Goal: Register for event/course

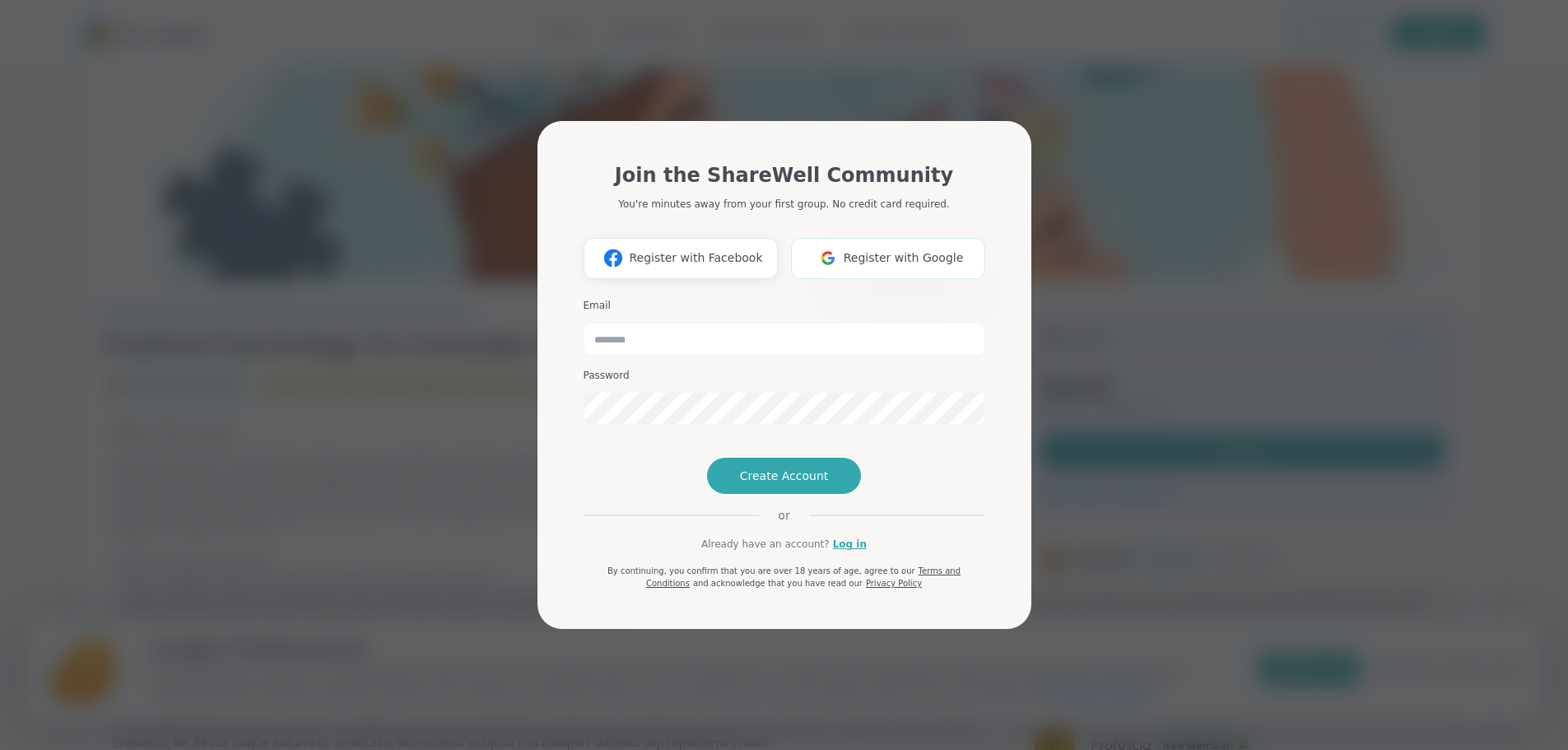
click at [901, 249] on span "Register with Google" at bounding box center [903, 257] width 120 height 17
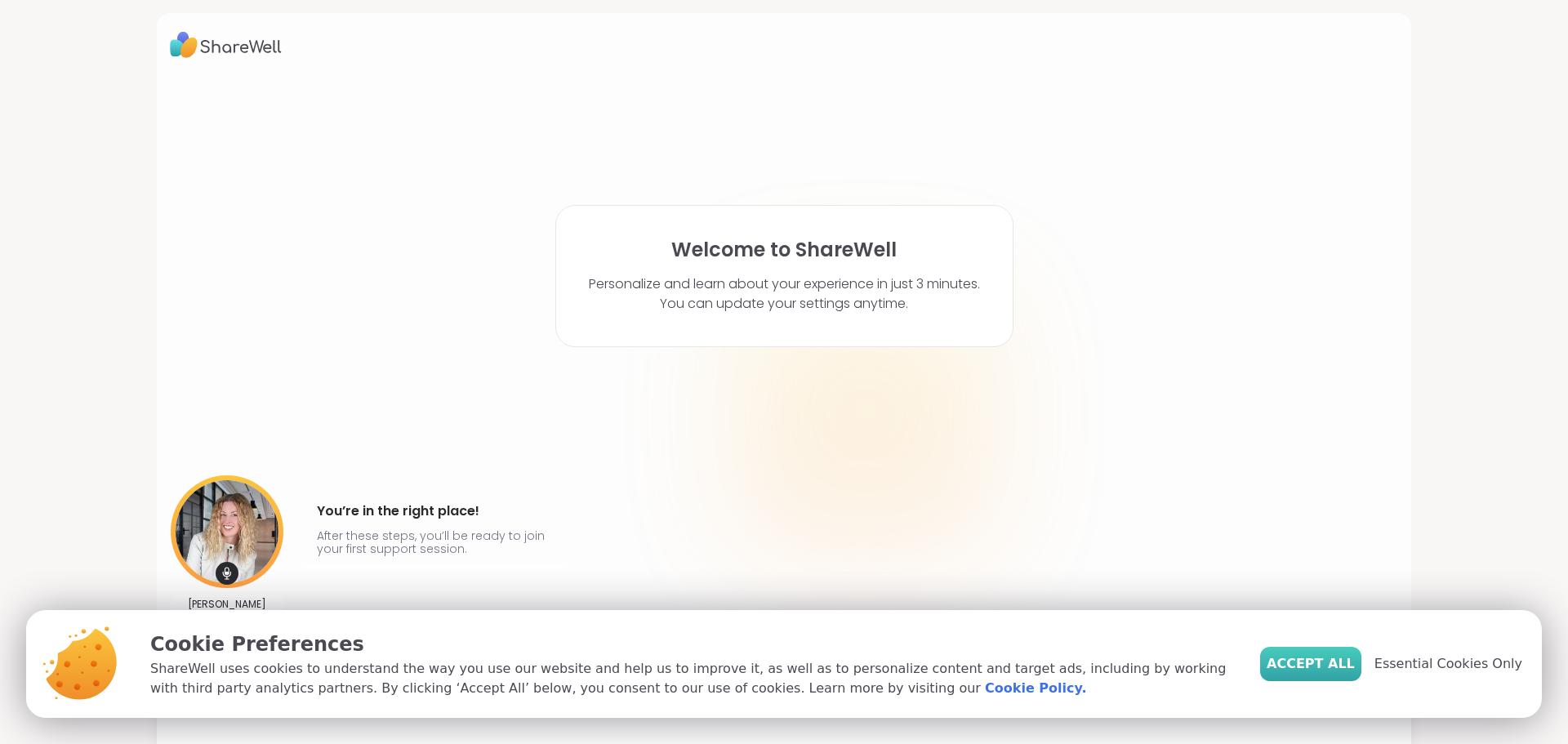
click at [1326, 659] on span "Accept All" at bounding box center [1311, 664] width 88 height 20
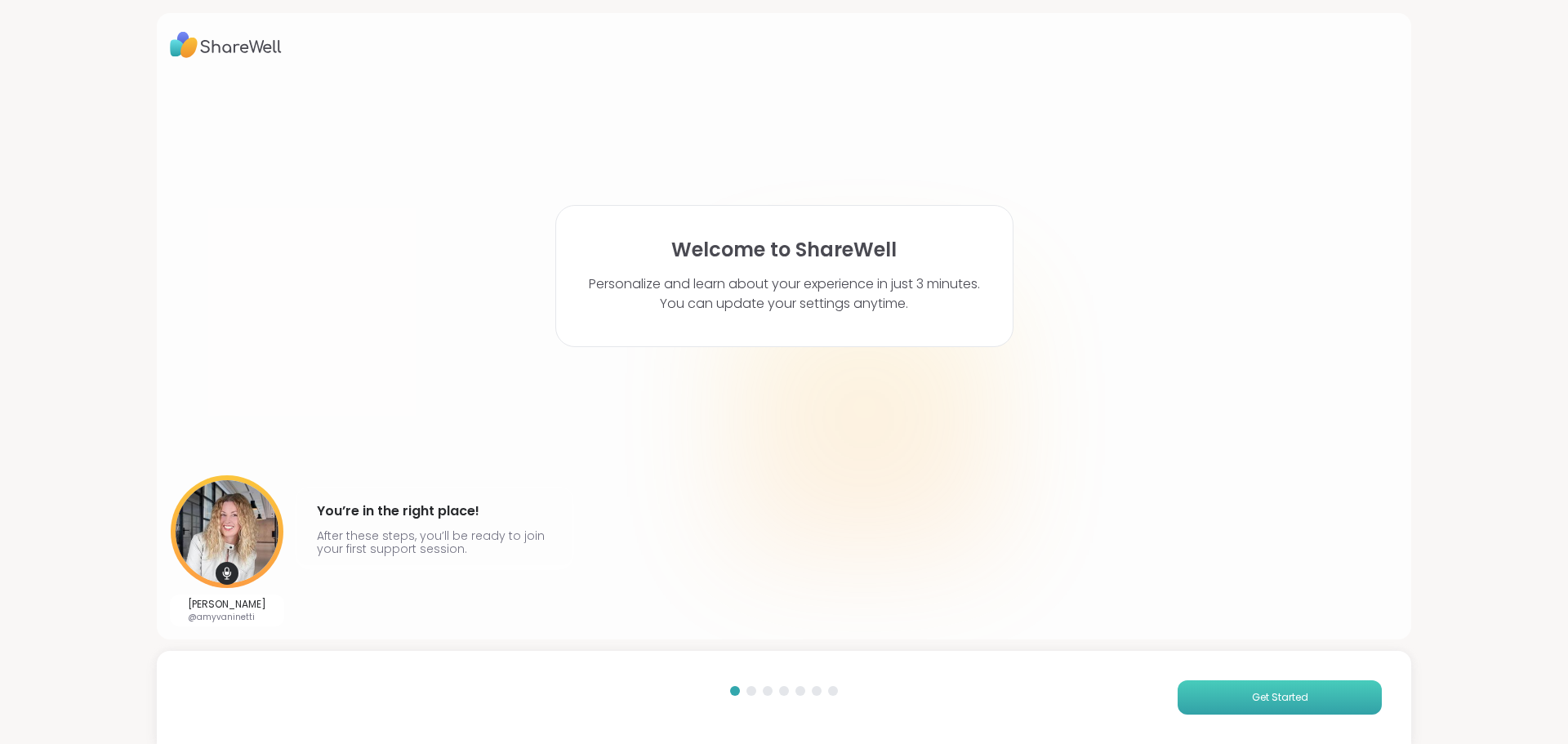
click at [1287, 689] on button "Get Started" at bounding box center [1280, 697] width 204 height 35
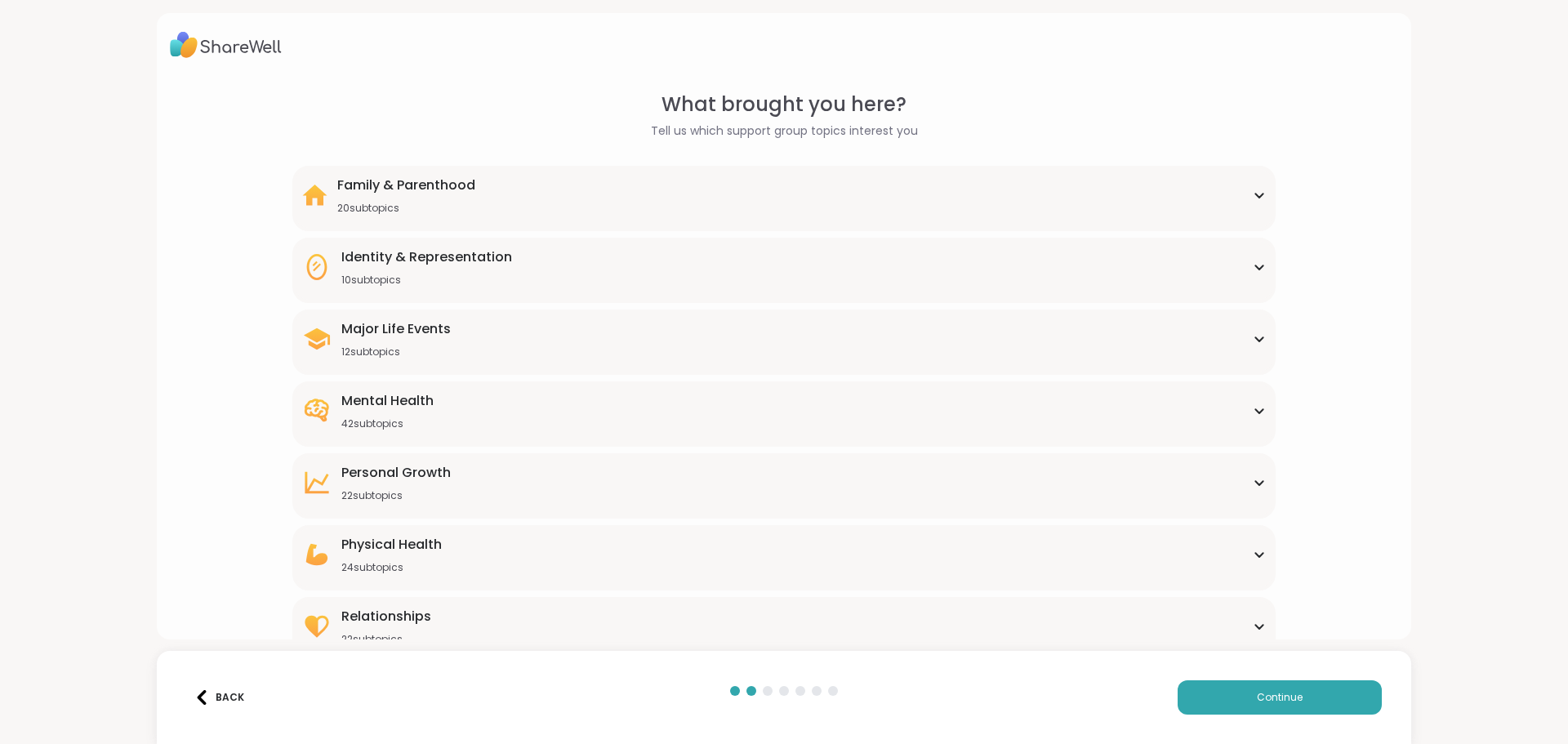
click at [1254, 263] on icon at bounding box center [1259, 266] width 13 height 8
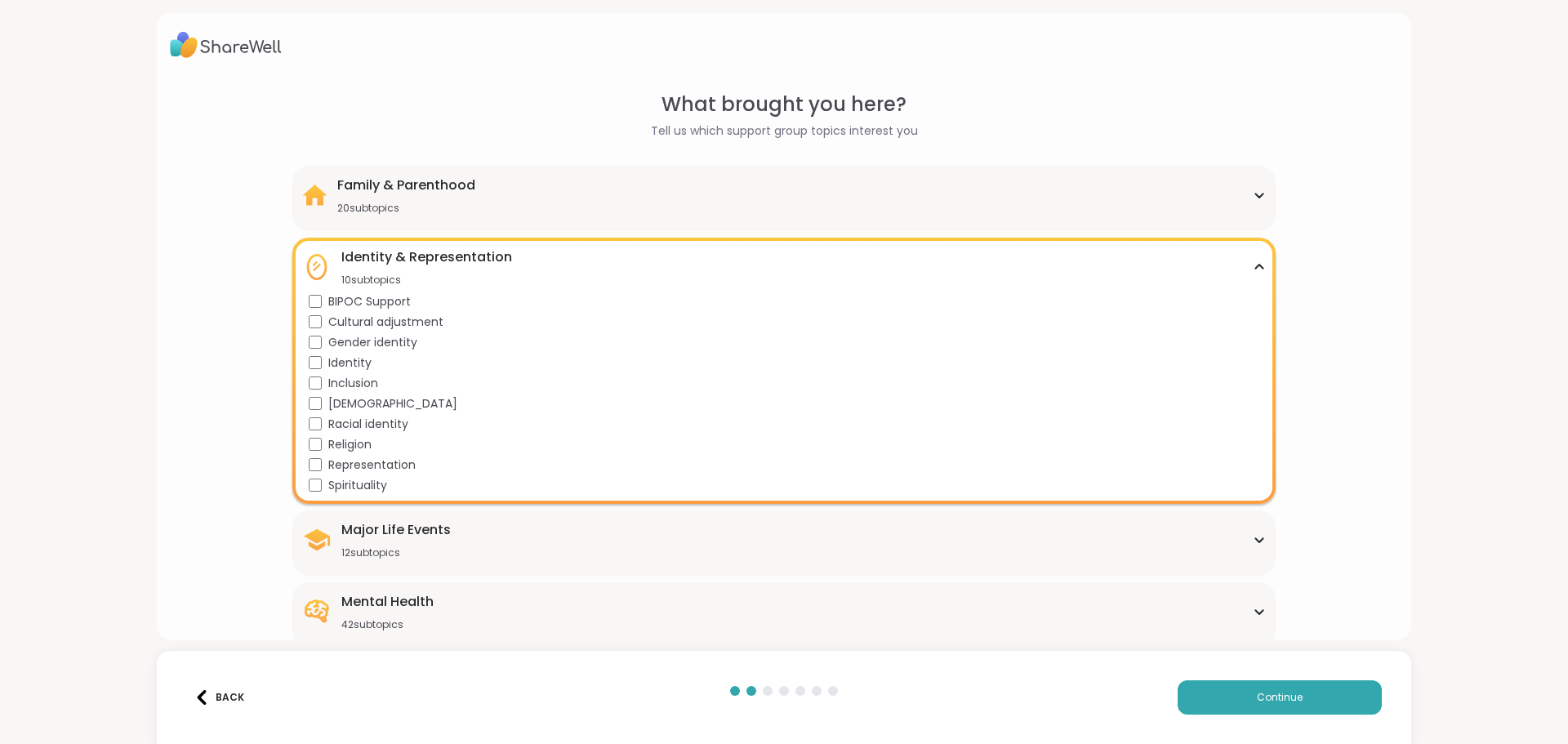
click at [1254, 263] on icon at bounding box center [1259, 266] width 13 height 8
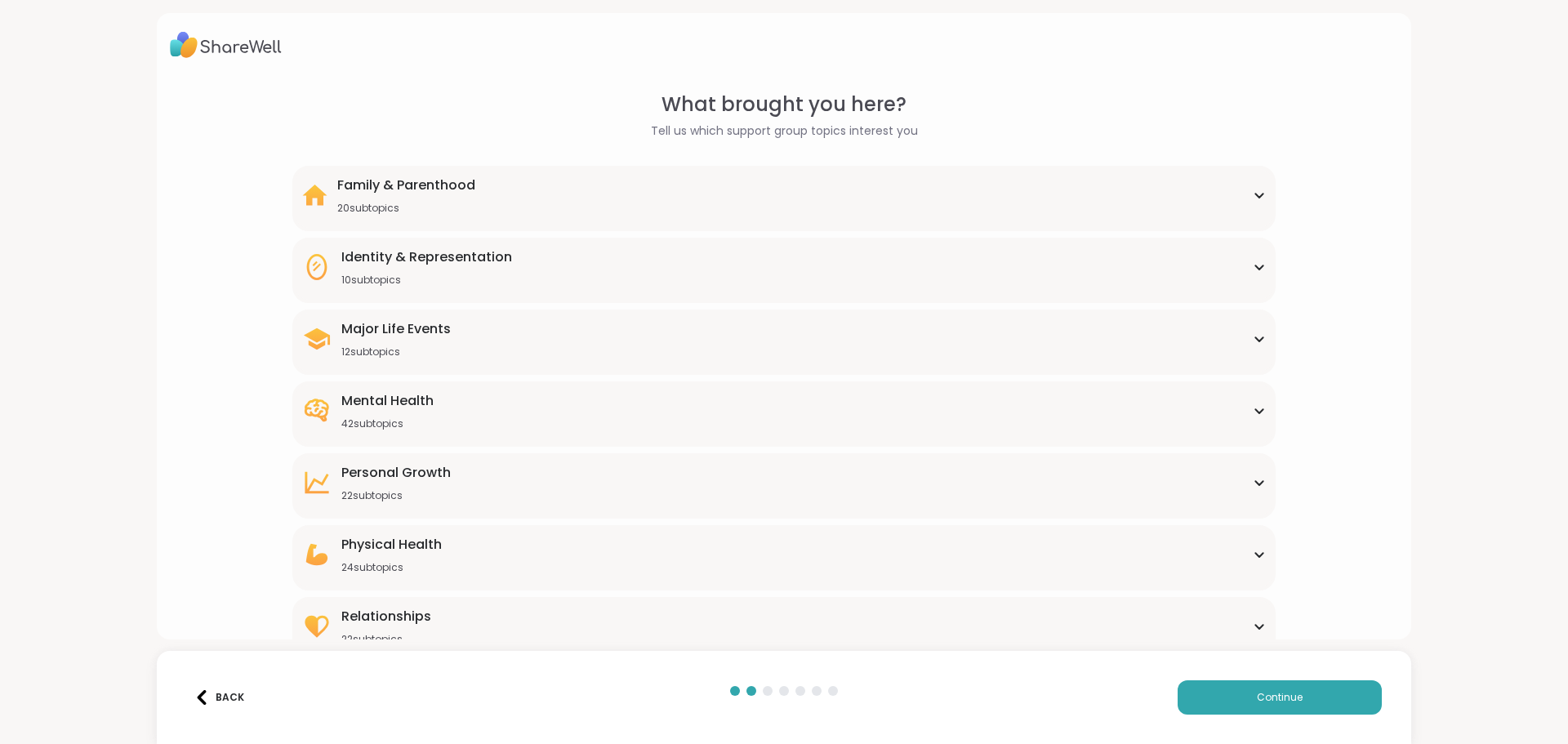
click at [1253, 335] on icon at bounding box center [1259, 338] width 13 height 8
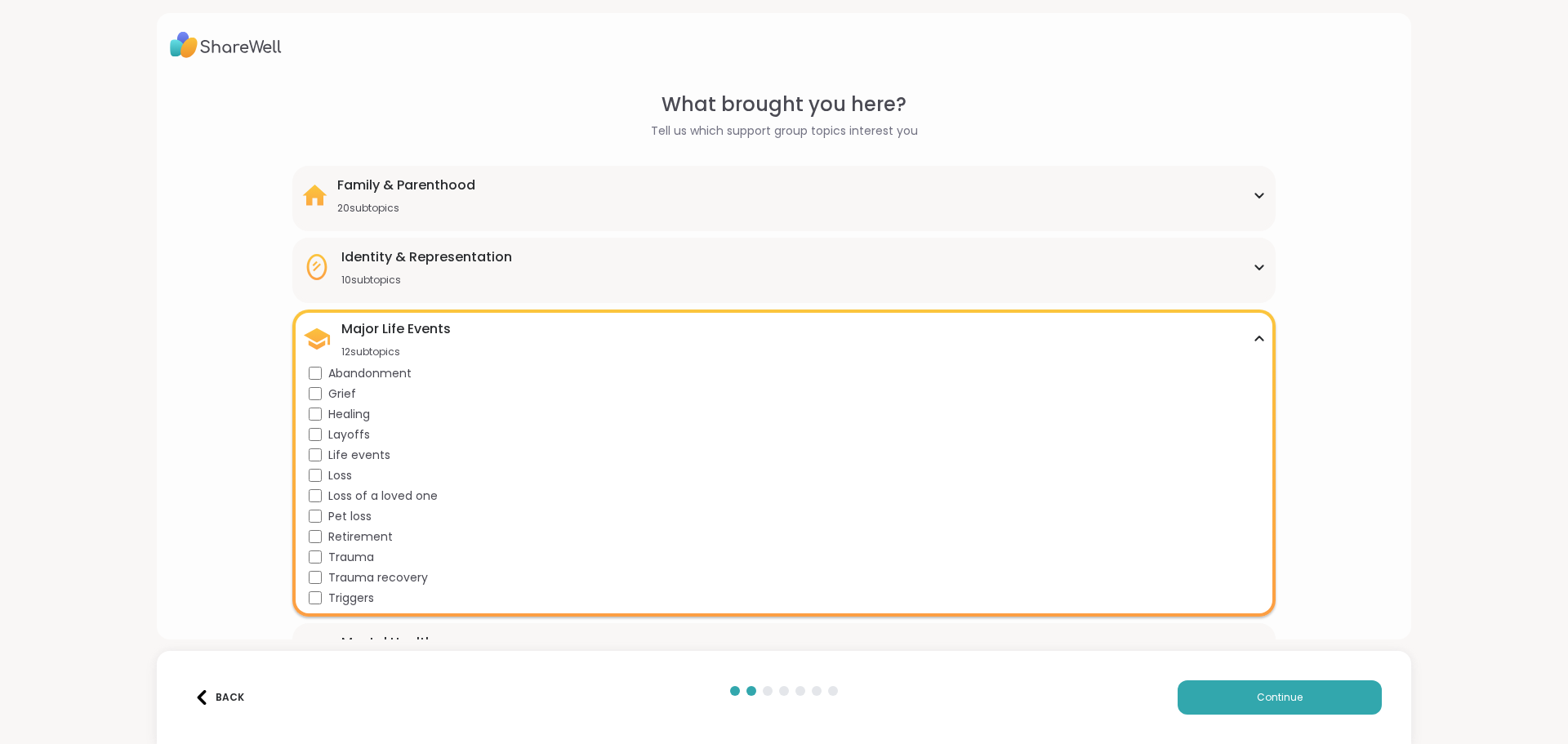
click at [1246, 190] on div "Family & Parenthood 20 subtopics" at bounding box center [784, 195] width 963 height 39
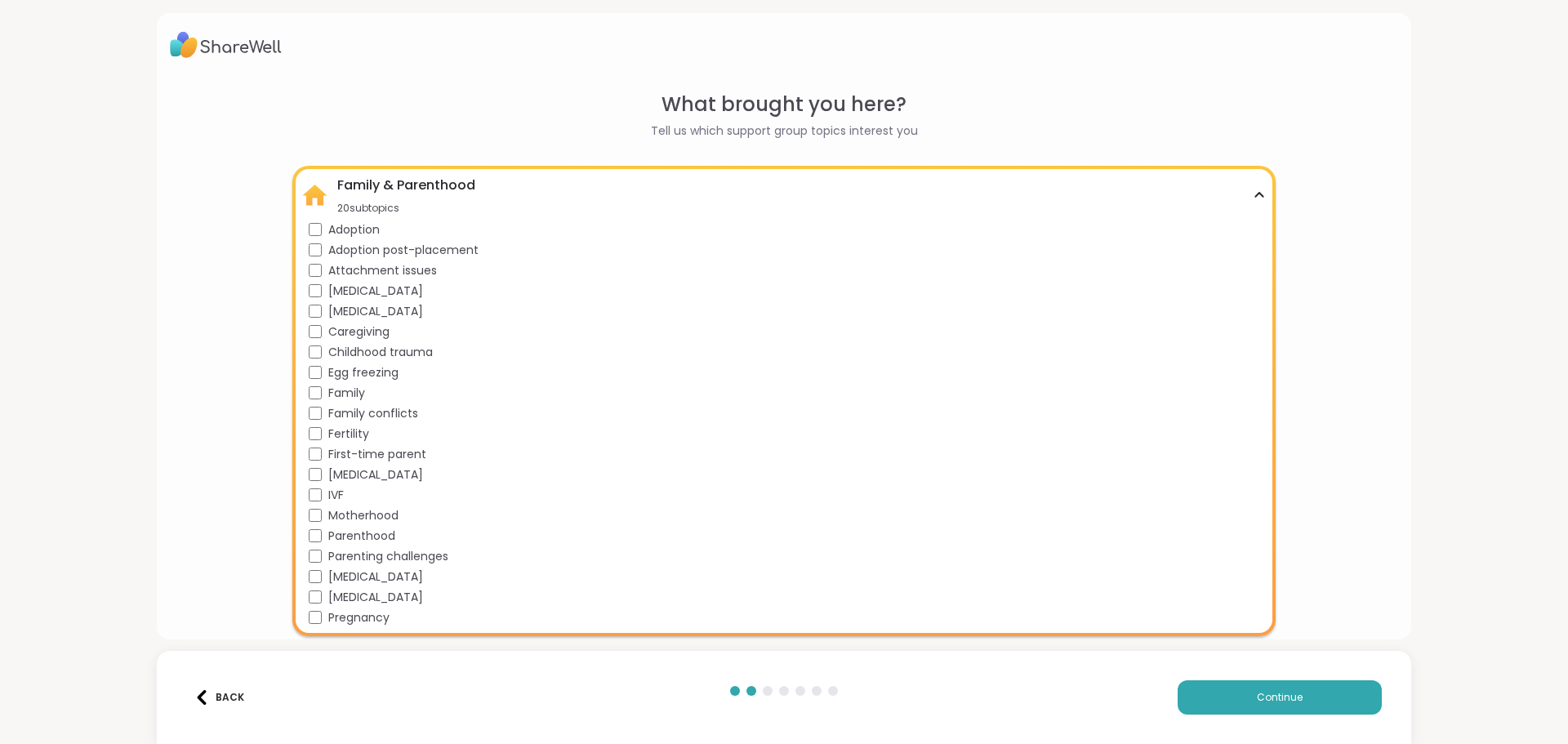
click at [1253, 189] on div "Family & Parenthood 20 subtopics" at bounding box center [784, 195] width 963 height 39
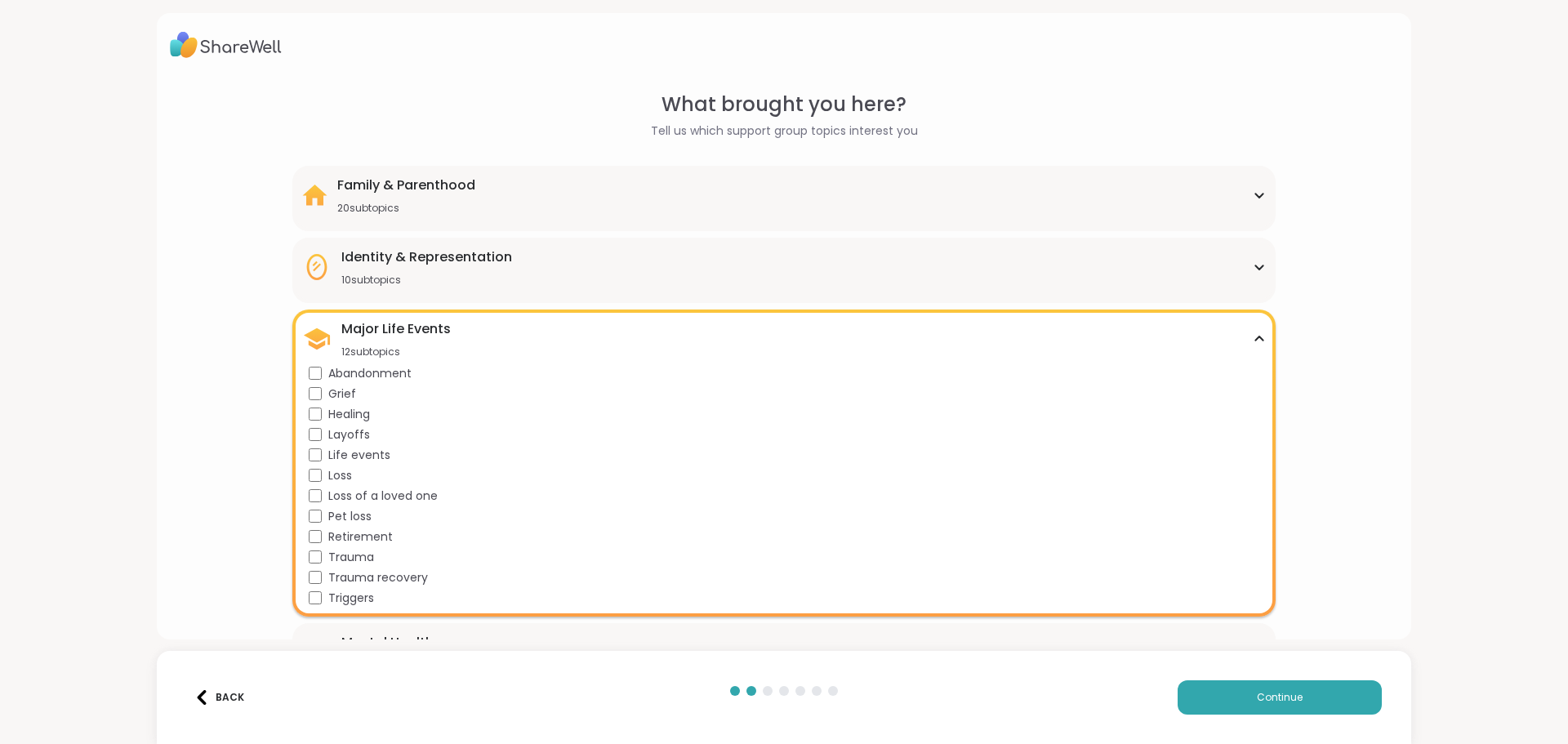
click at [1247, 333] on div "Major Life Events 12 subtopics" at bounding box center [784, 339] width 963 height 39
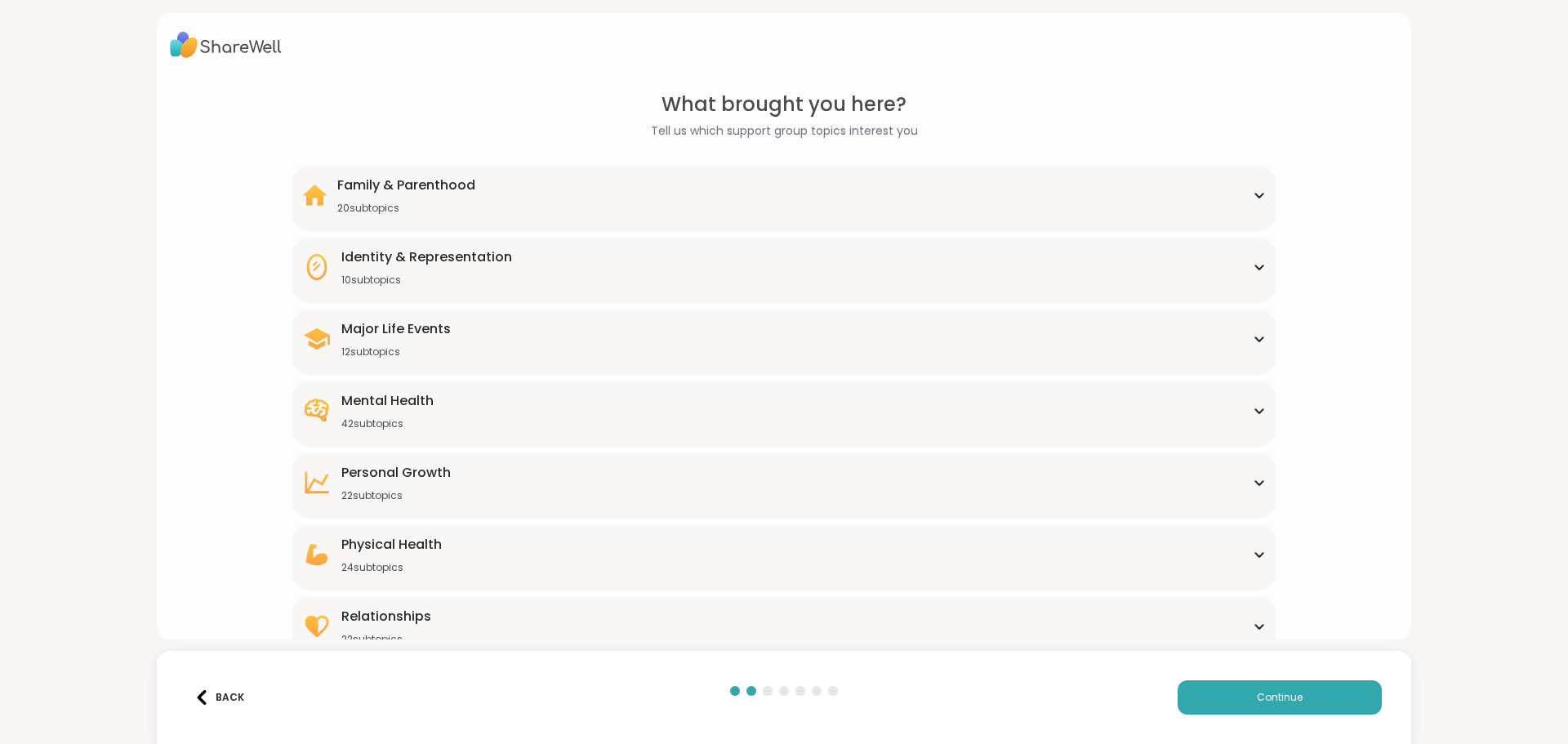
click at [1241, 407] on div "Mental Health 42 subtopics" at bounding box center [784, 410] width 963 height 39
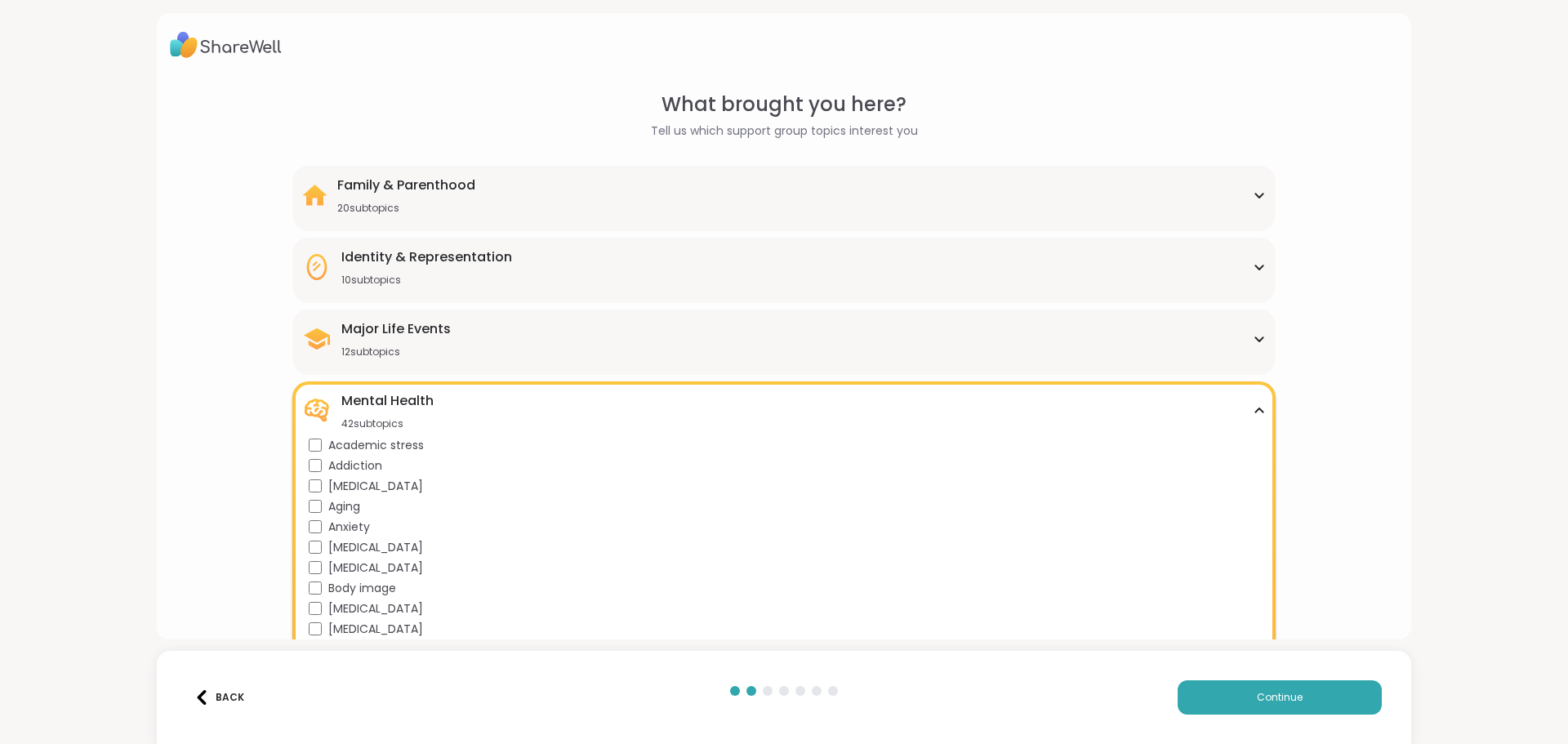
click at [1253, 191] on icon at bounding box center [1259, 195] width 13 height 8
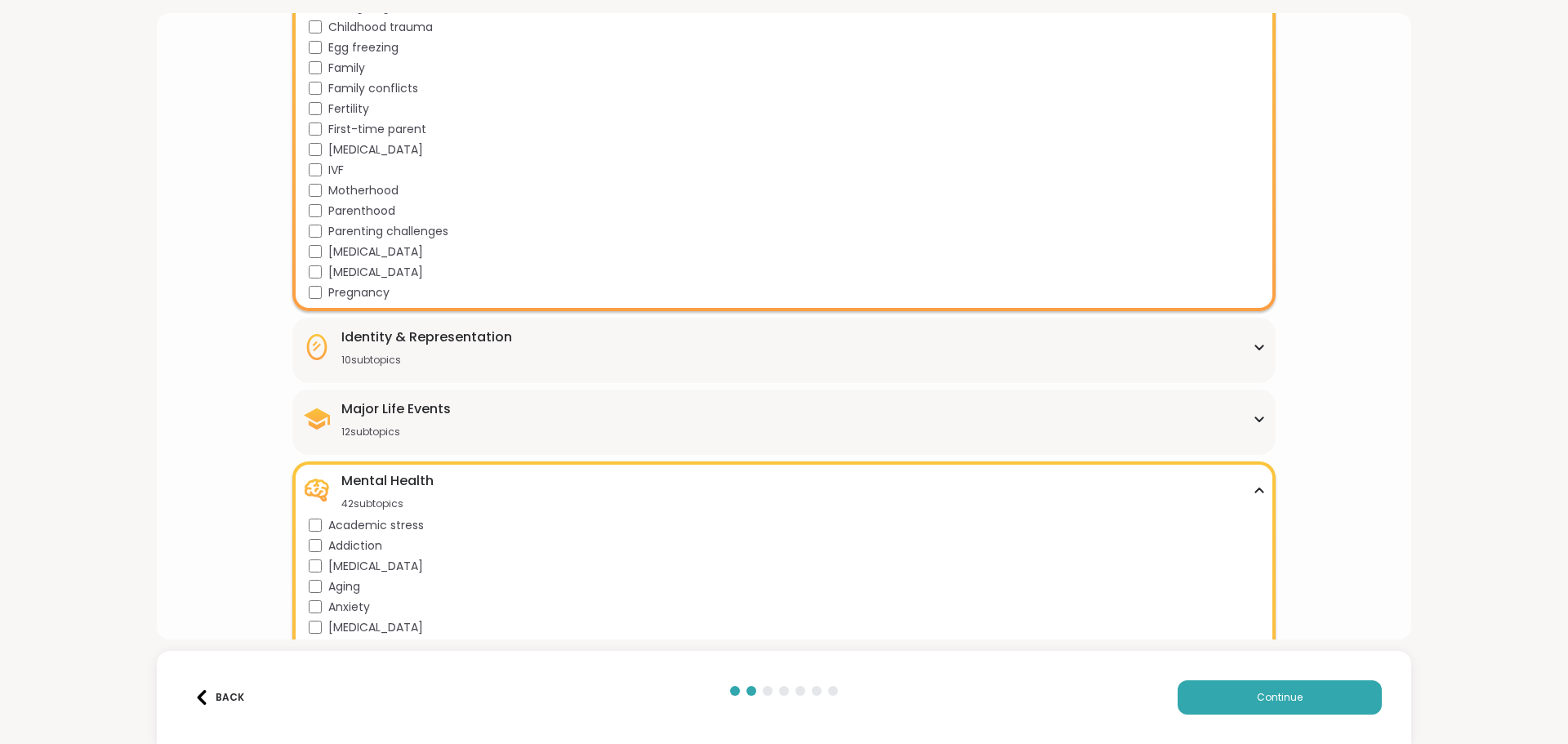
scroll to position [327, 0]
click at [1245, 353] on div "Identity & Representation 10 subtopics" at bounding box center [784, 345] width 963 height 39
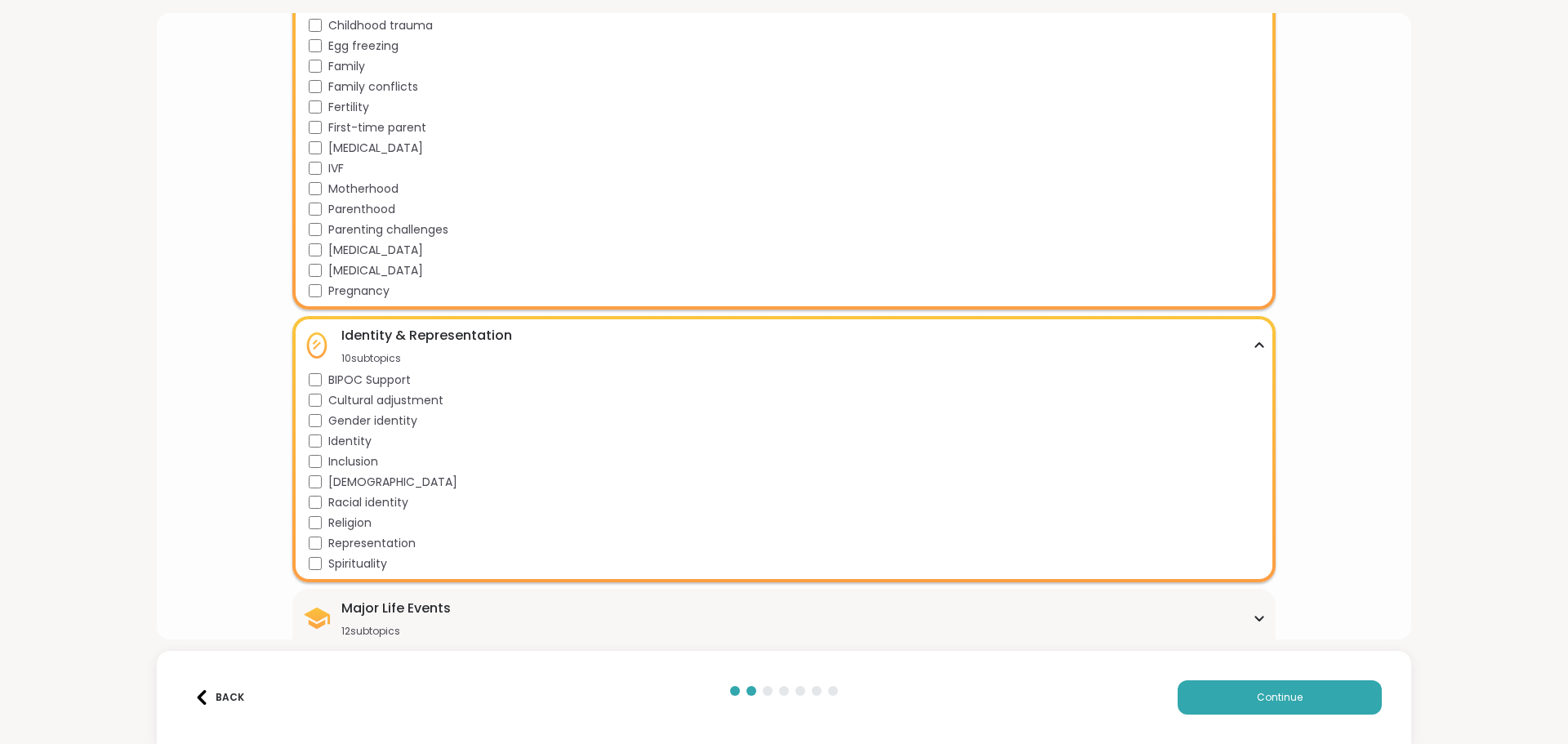
click at [1253, 346] on icon at bounding box center [1259, 344] width 13 height 8
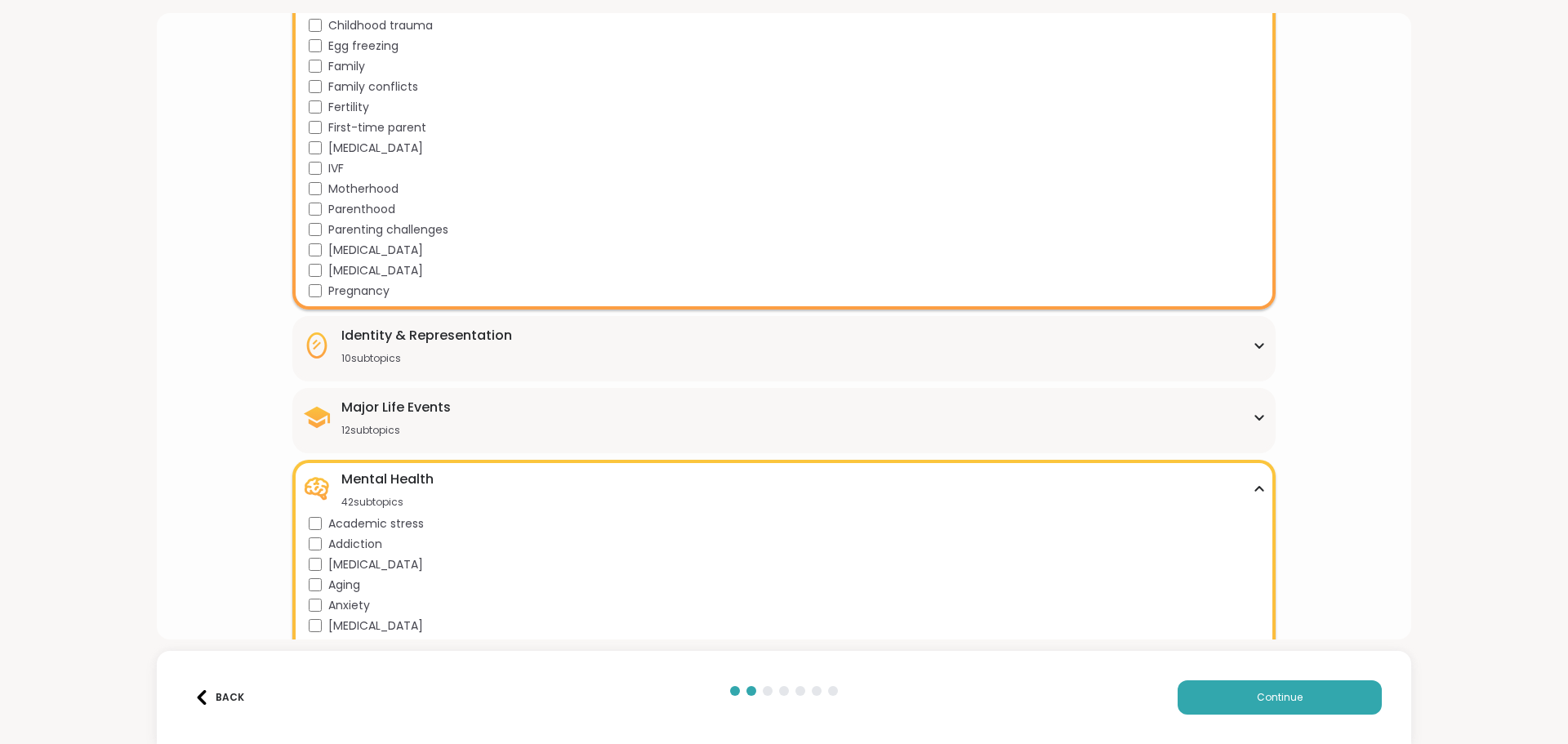
click at [1253, 418] on icon at bounding box center [1259, 416] width 13 height 8
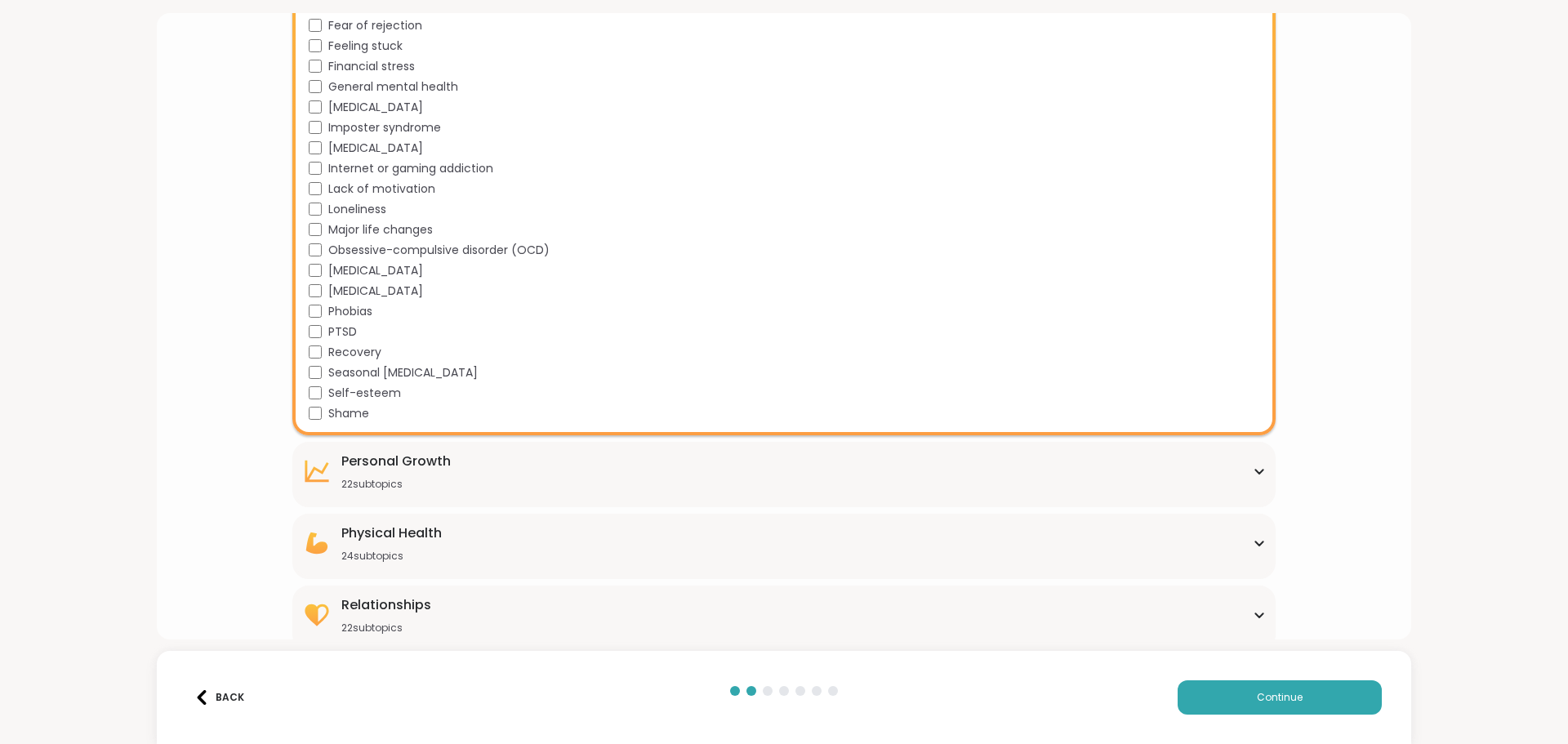
scroll to position [1486, 0]
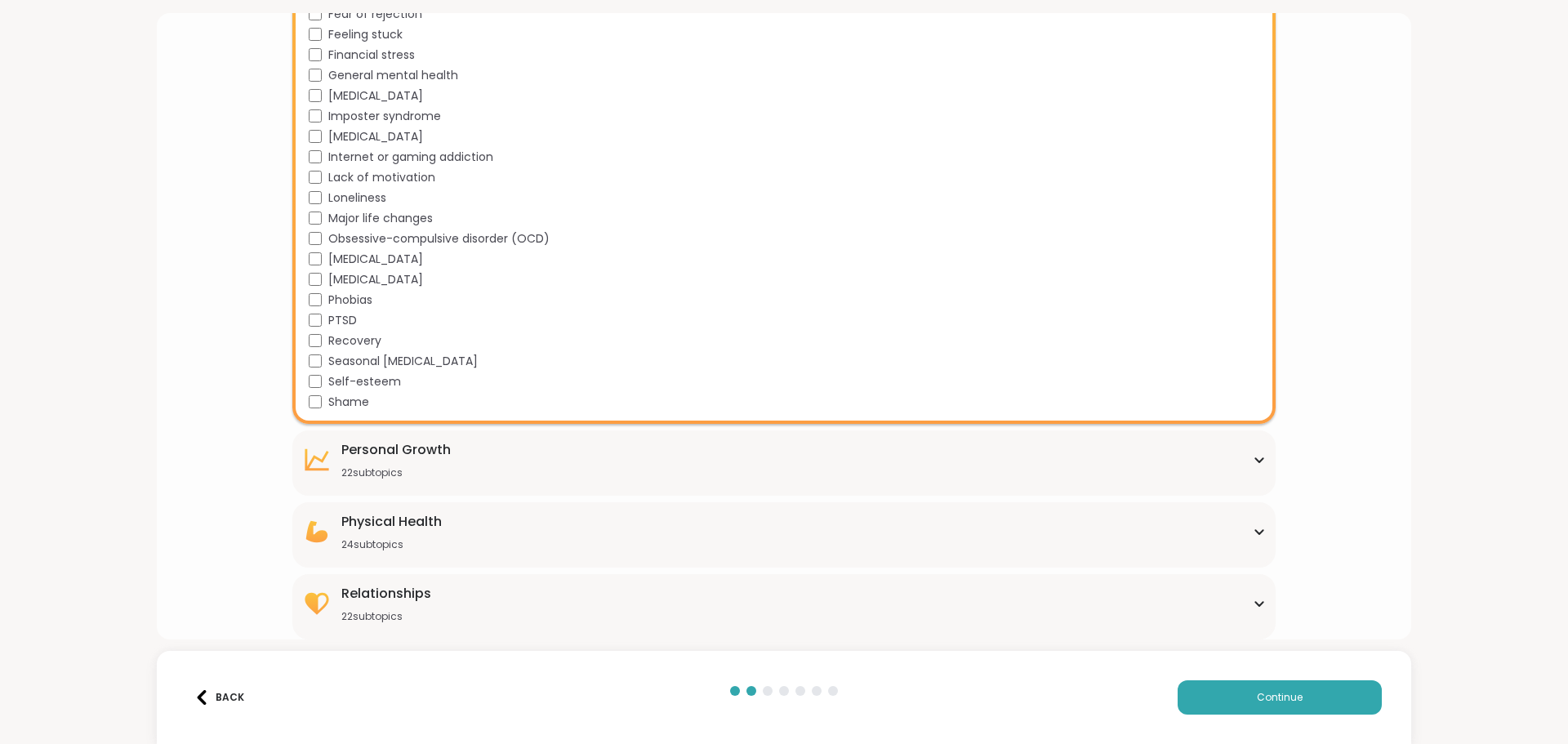
click at [1190, 449] on div "[MEDICAL_DATA] 22 subtopics" at bounding box center [784, 459] width 963 height 39
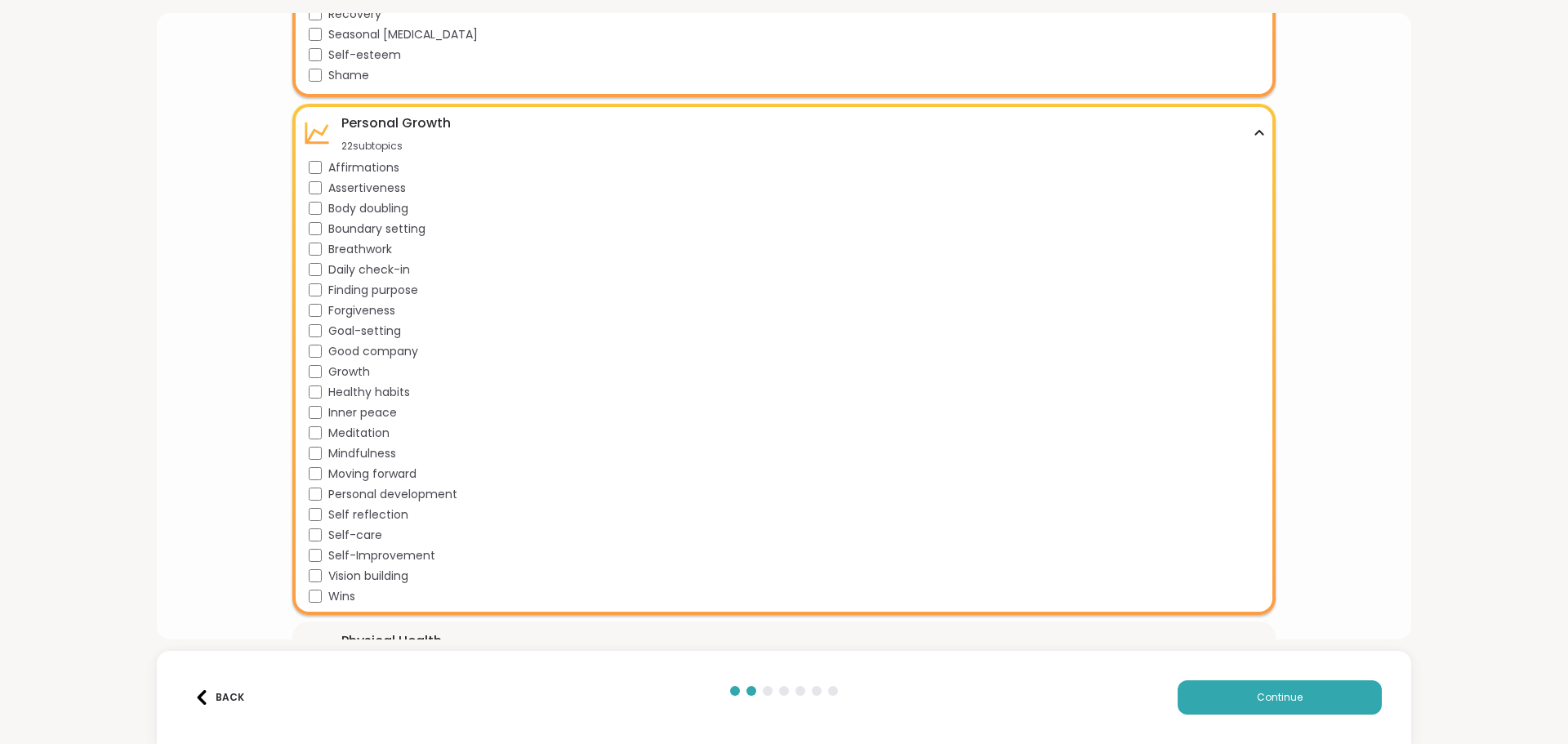
scroll to position [1894, 0]
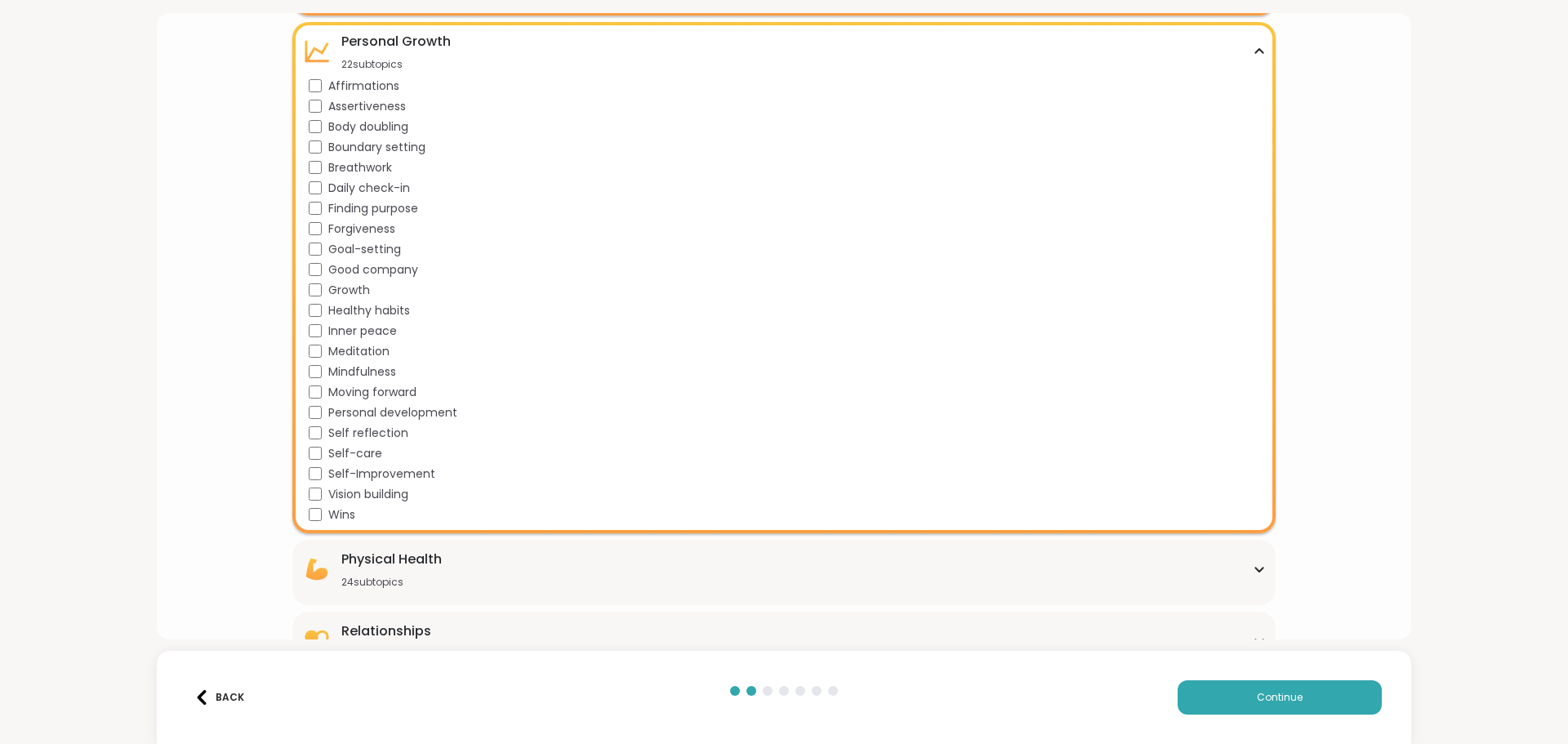
click at [314, 384] on div "Moving forward" at bounding box center [787, 392] width 956 height 17
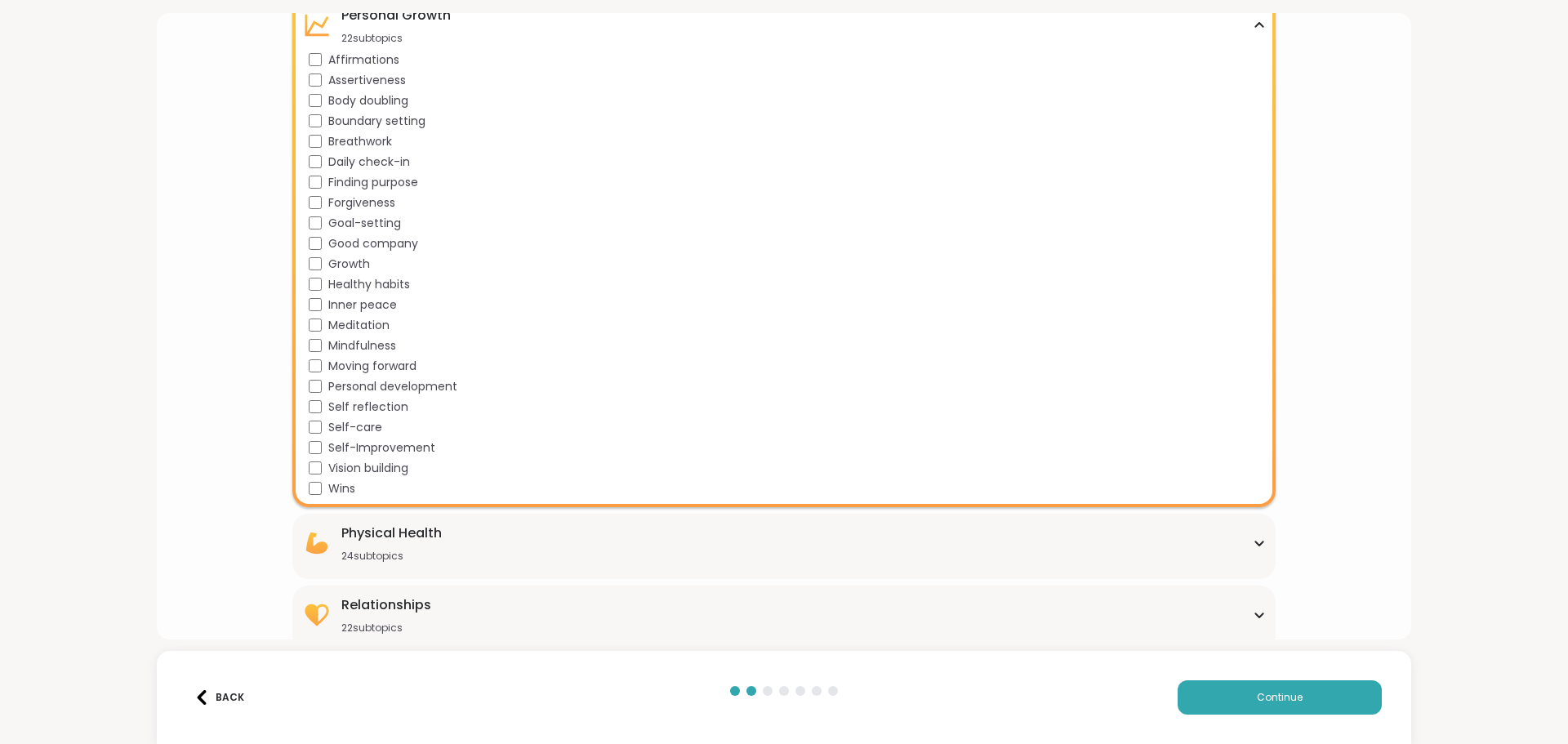
scroll to position [1931, 0]
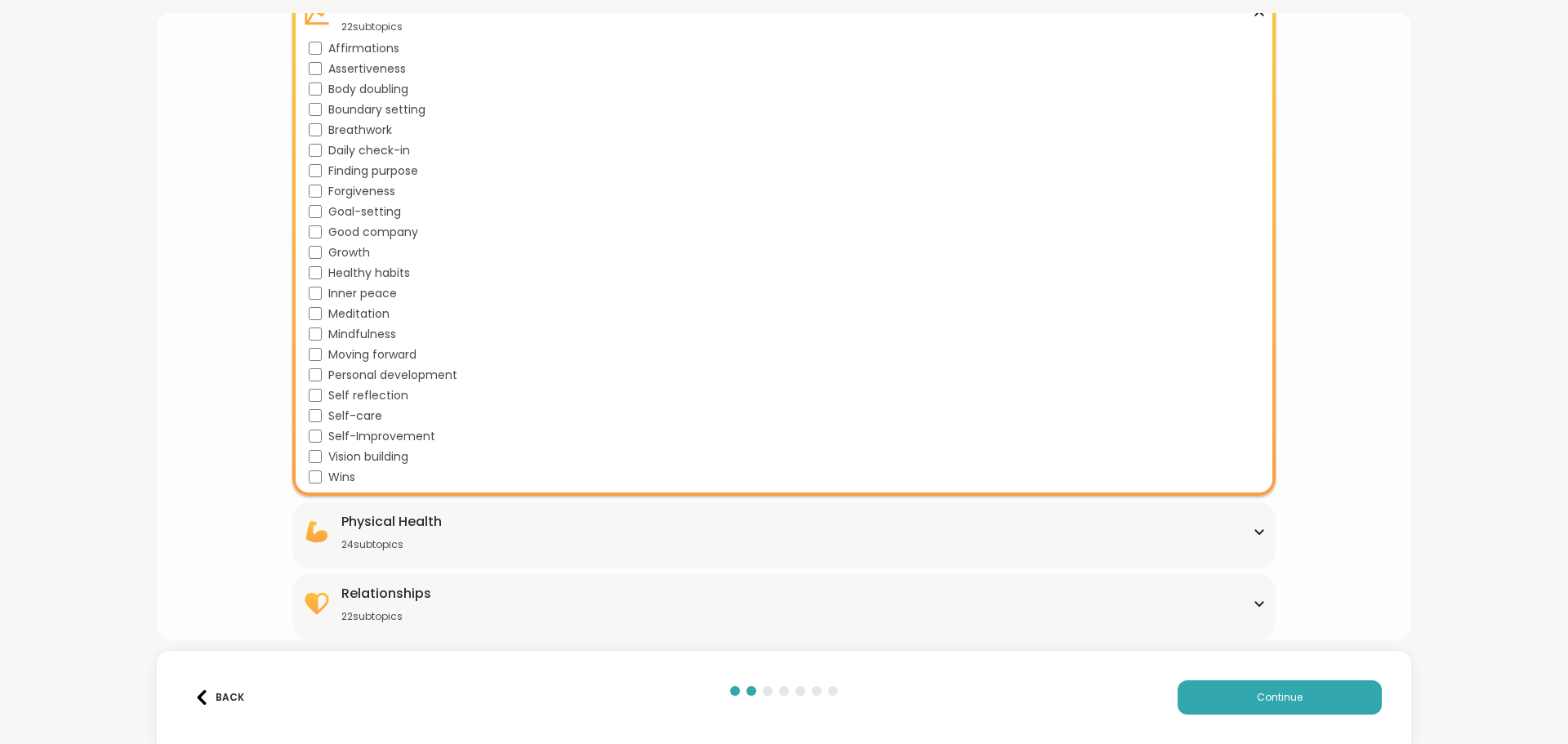
click at [1253, 529] on icon at bounding box center [1259, 531] width 13 height 8
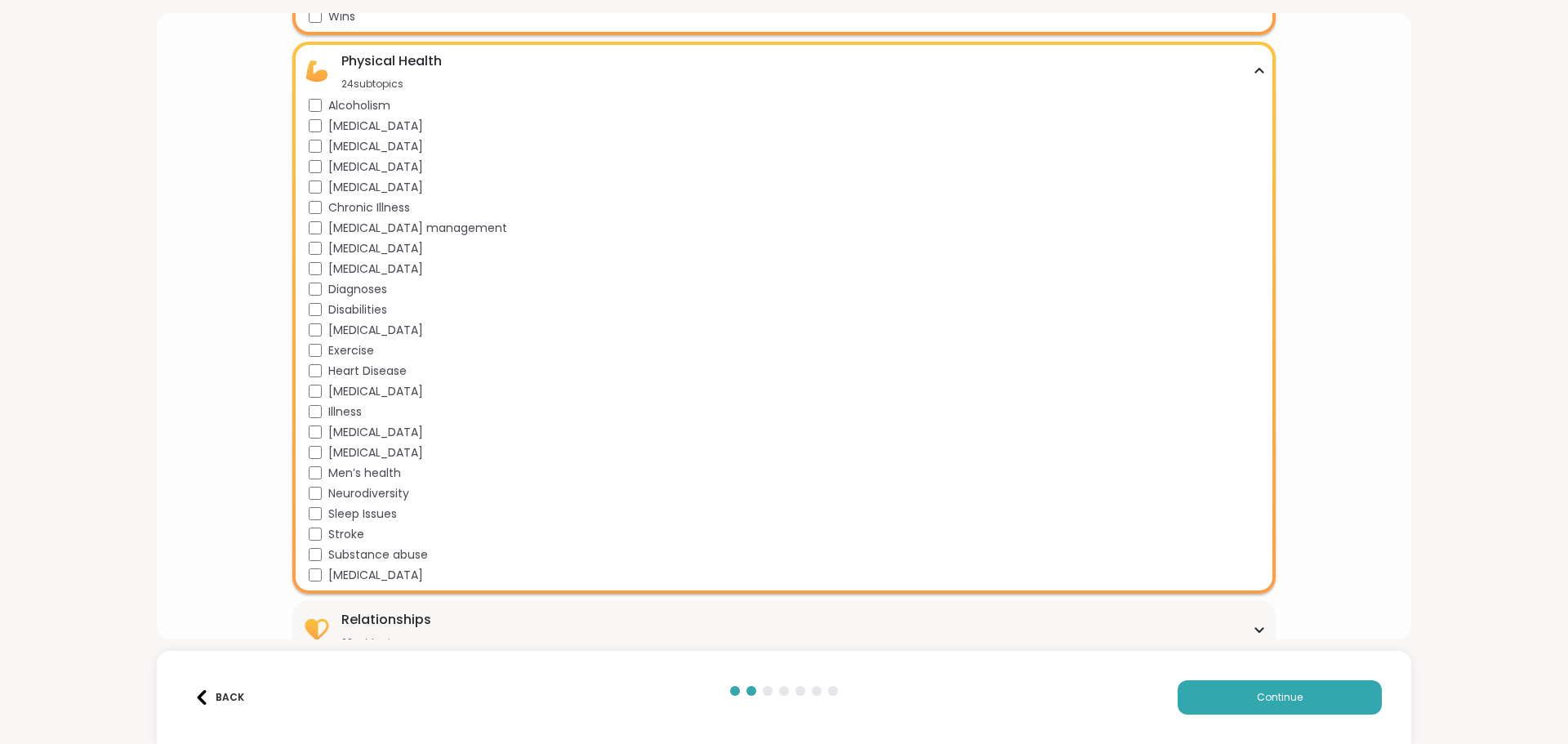
scroll to position [2418, 0]
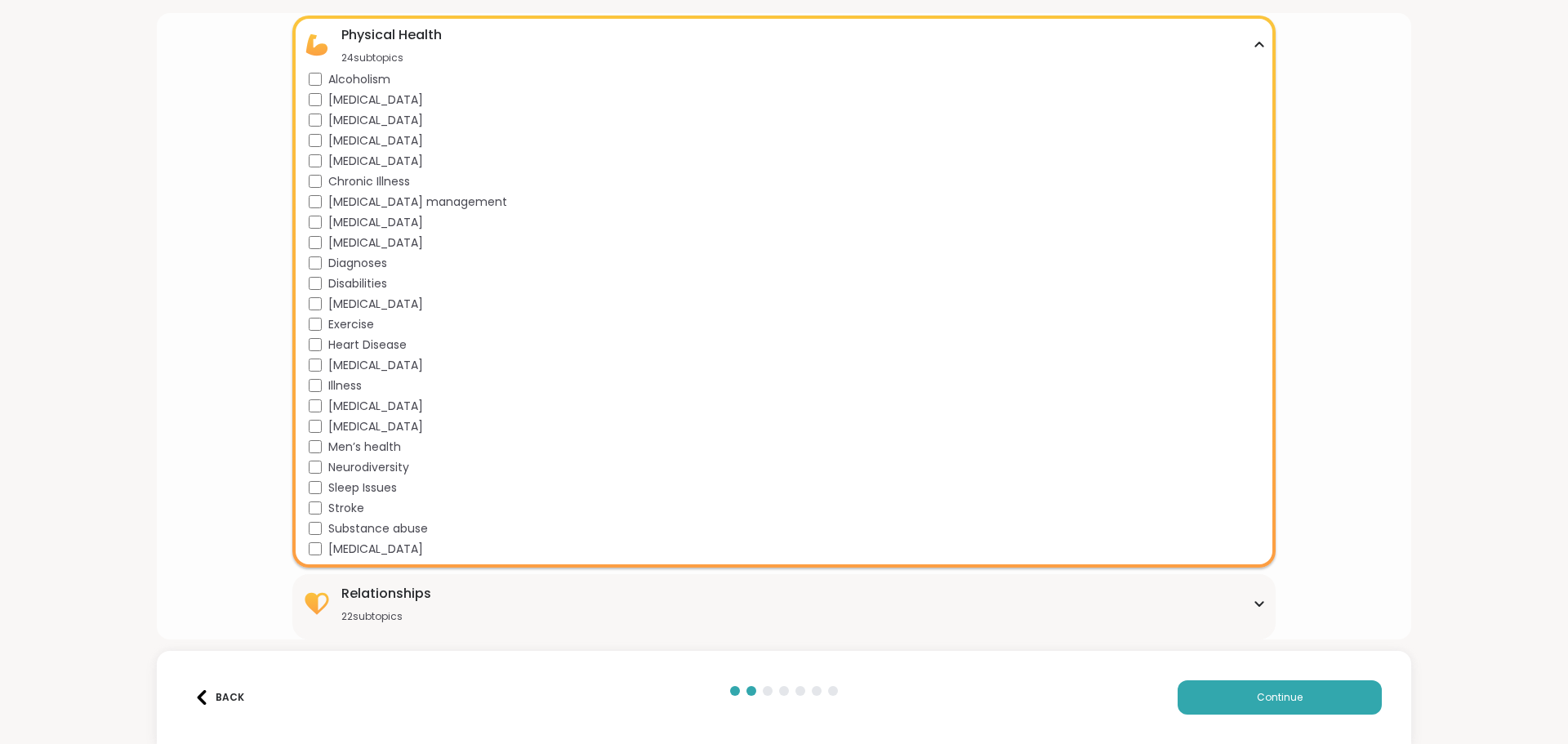
click at [1253, 599] on icon at bounding box center [1259, 602] width 13 height 8
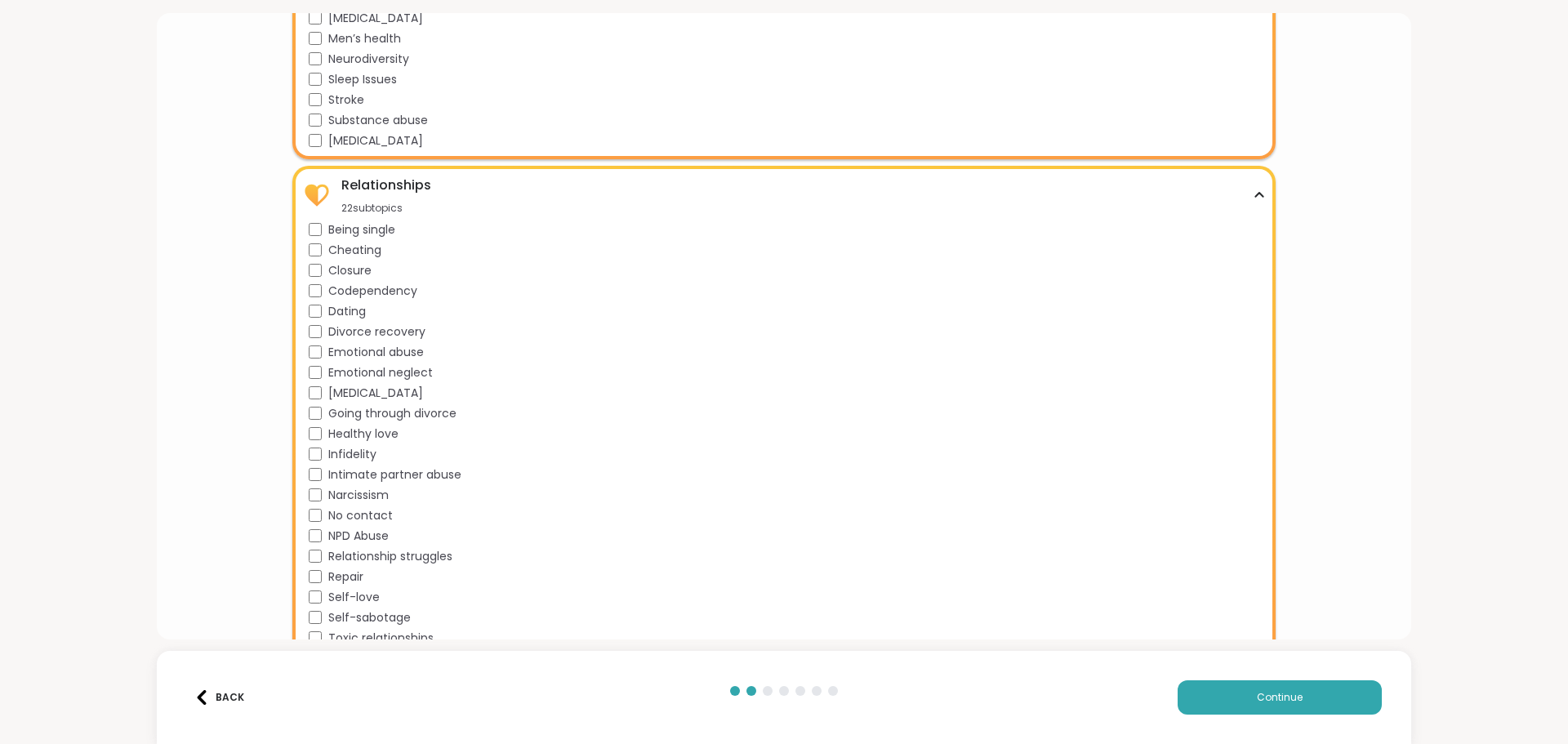
scroll to position [2864, 0]
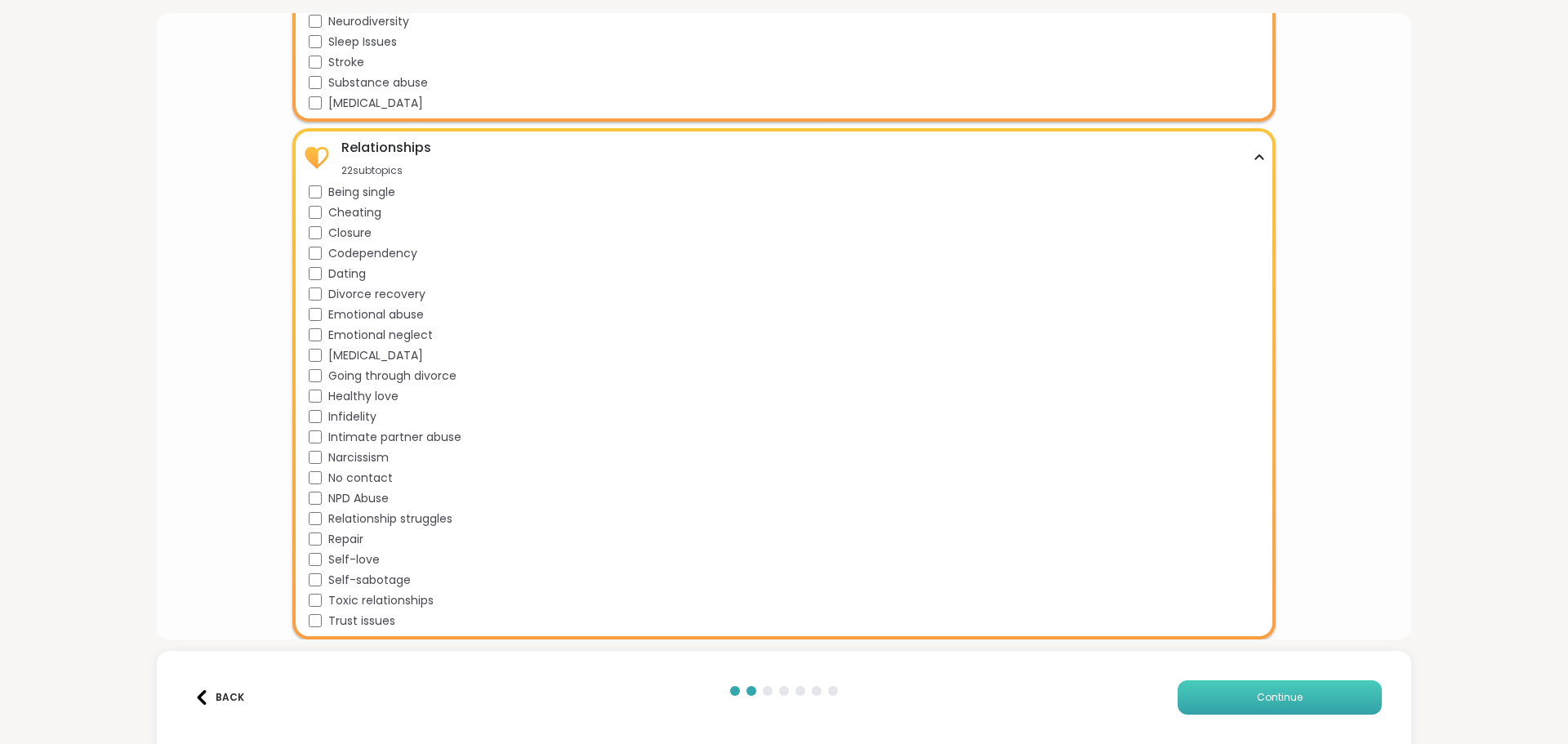
click at [1263, 699] on span "Continue" at bounding box center [1280, 697] width 45 height 15
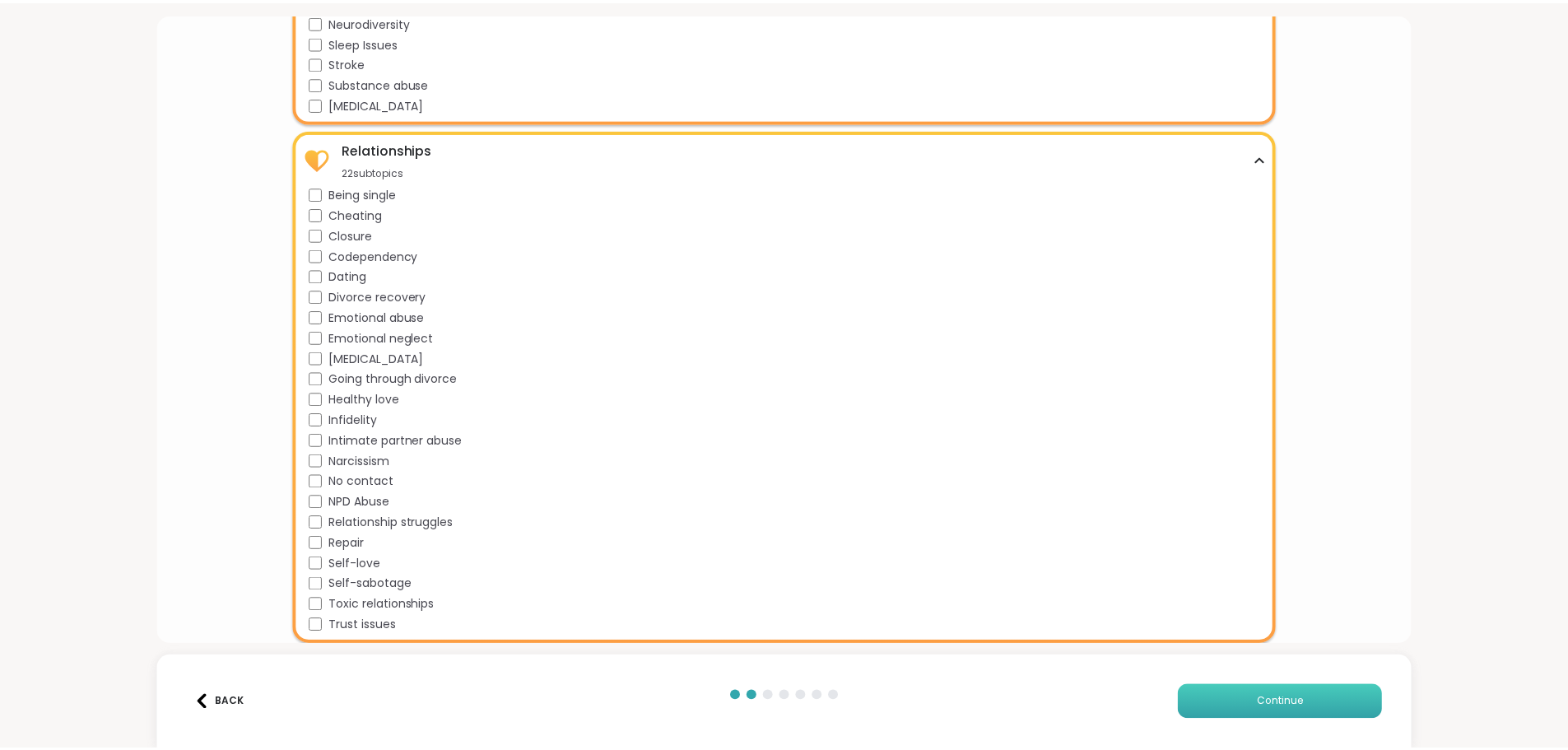
scroll to position [0, 0]
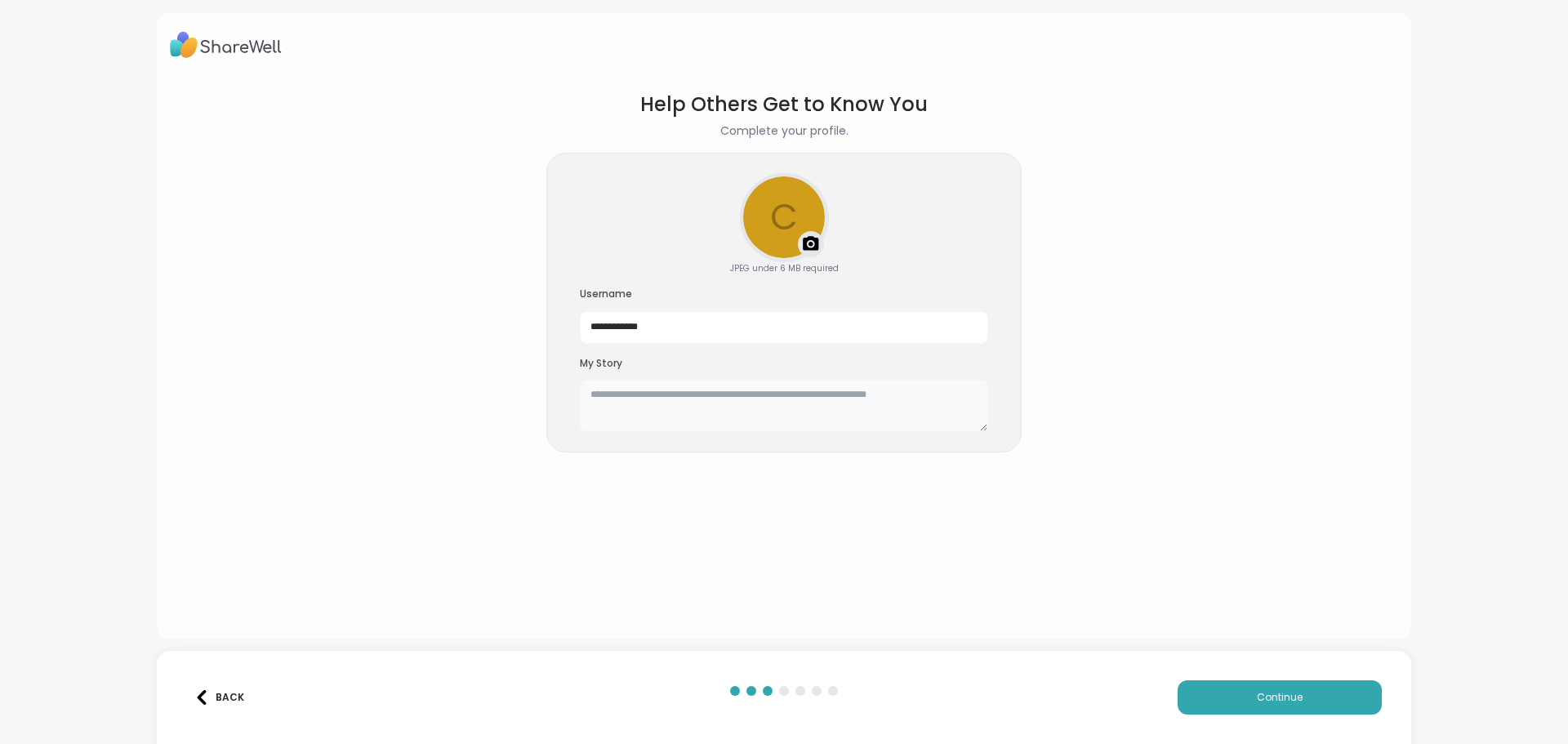
click at [638, 403] on textarea at bounding box center [784, 406] width 409 height 53
drag, startPoint x: 690, startPoint y: 321, endPoint x: 631, endPoint y: 326, distance: 59.2
click at [631, 326] on input "**********" at bounding box center [784, 328] width 409 height 33
type input "********"
click at [1201, 492] on section "Help Others Get to Know You Complete your profile. c Upload a profile photo JPE…" at bounding box center [784, 351] width 1229 height 549
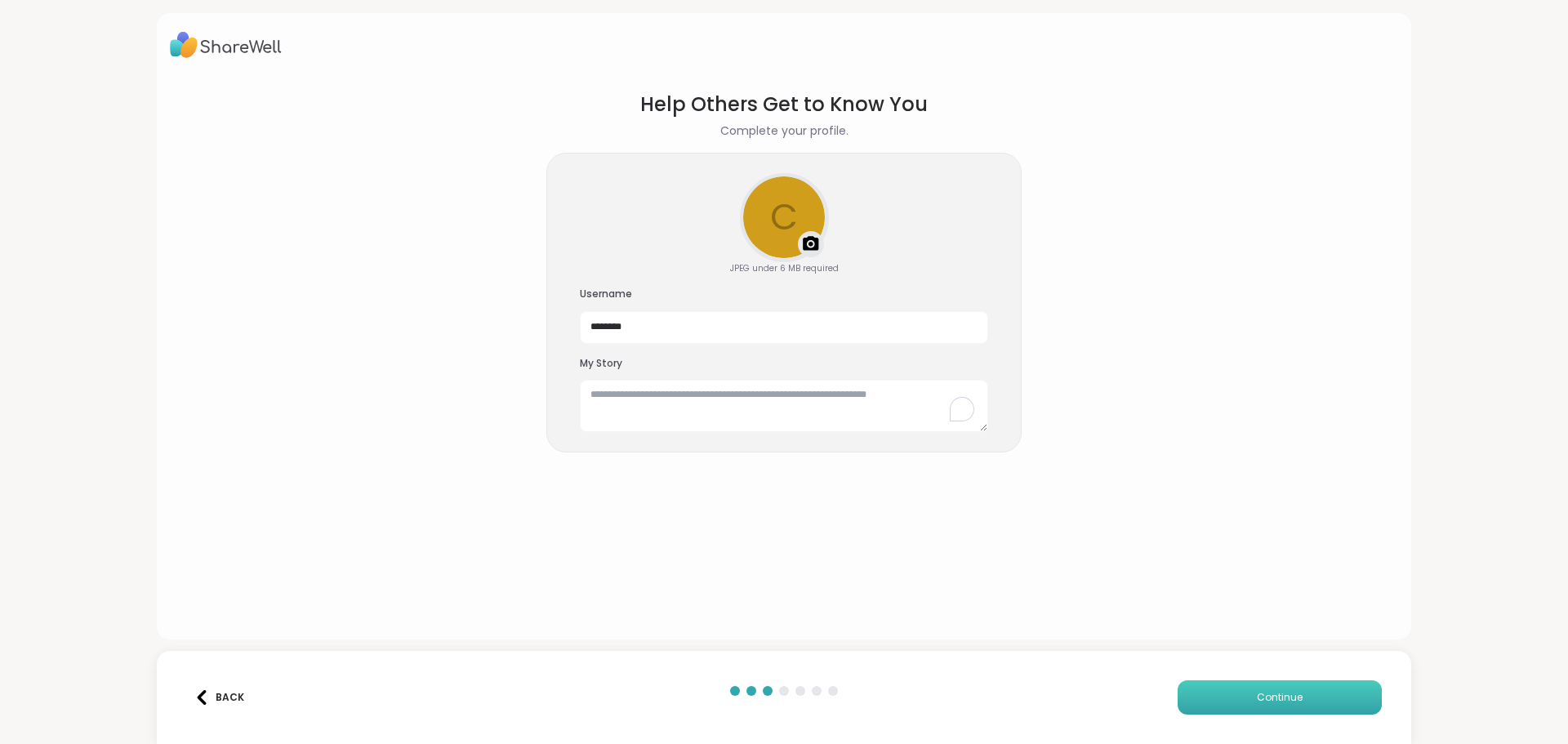
click at [1263, 692] on span "Continue" at bounding box center [1280, 697] width 45 height 15
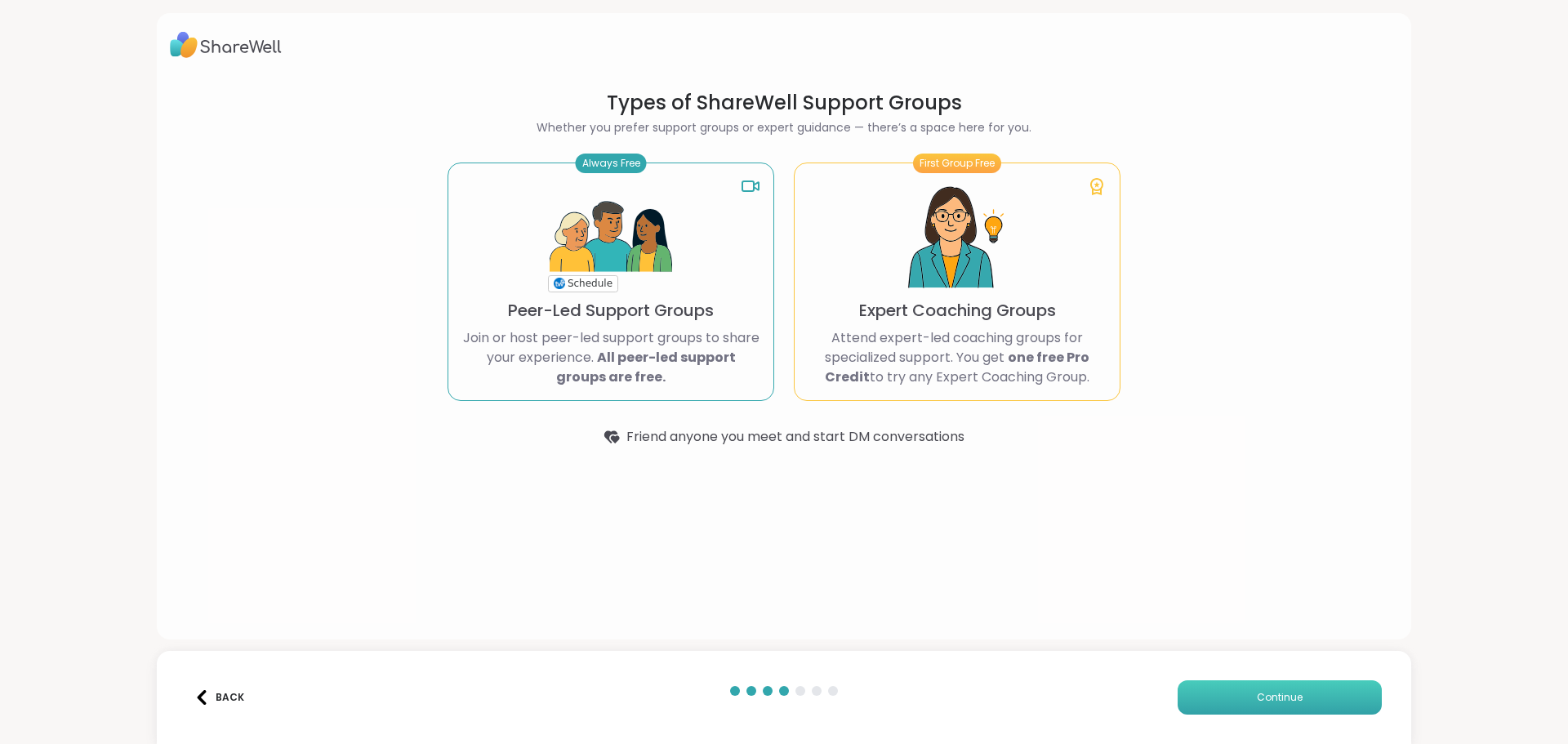
click at [1273, 691] on span "Continue" at bounding box center [1280, 697] width 45 height 15
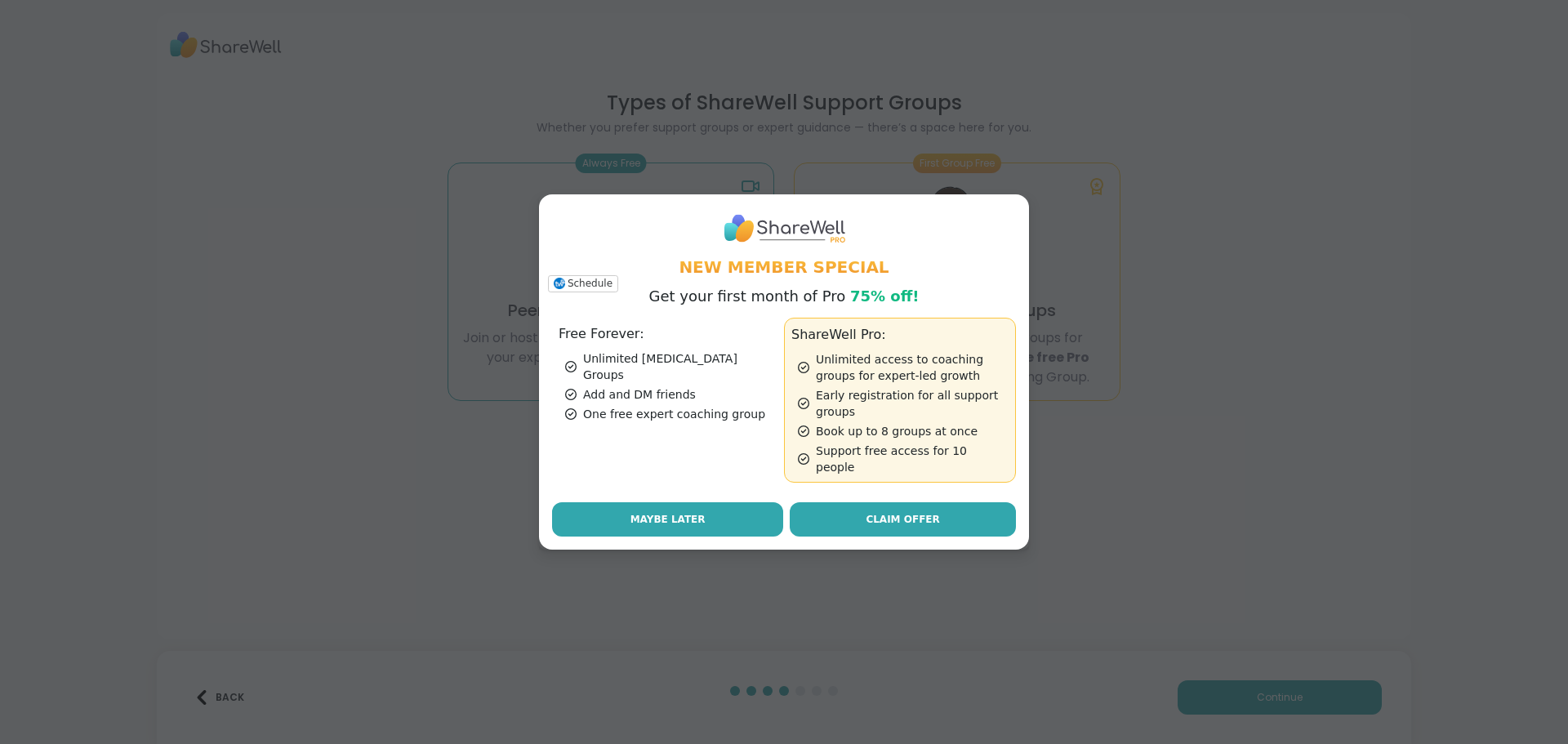
click at [663, 517] on span "Maybe Later" at bounding box center [668, 519] width 75 height 15
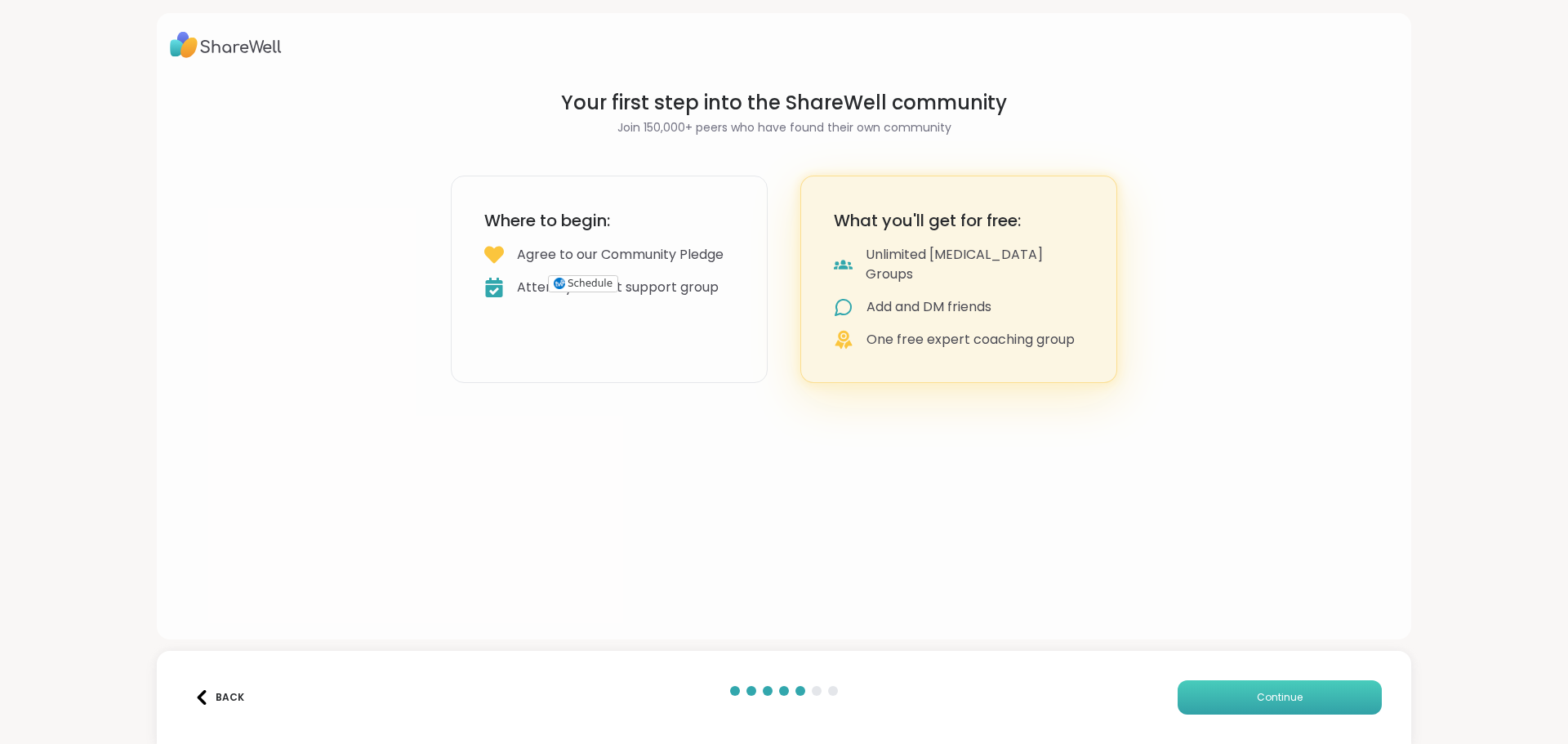
click at [1205, 689] on button "Continue" at bounding box center [1280, 697] width 204 height 35
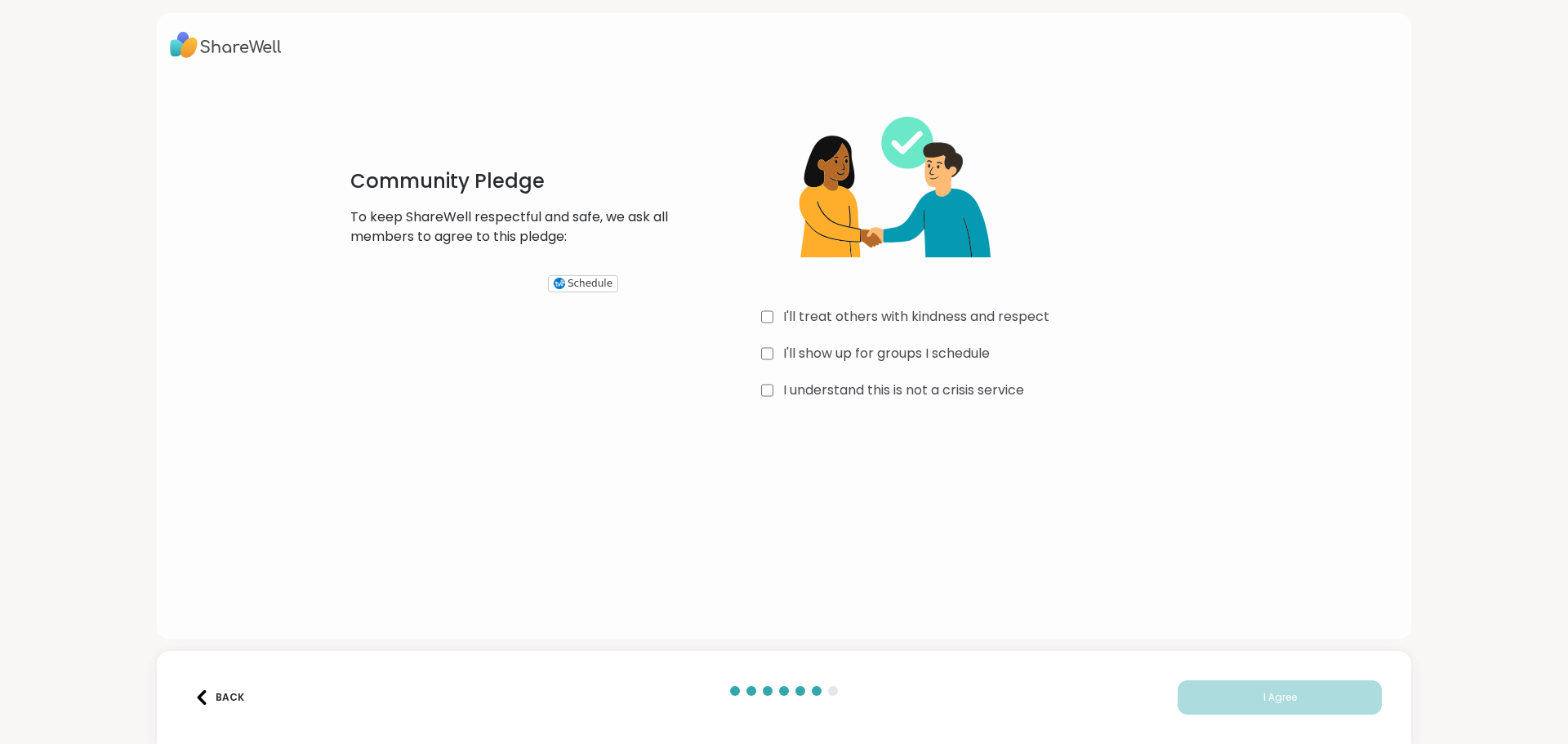
click at [833, 319] on label "I'll treat others with kindness and respect" at bounding box center [916, 317] width 266 height 20
click at [835, 344] on label "I'll show up for groups I schedule" at bounding box center [887, 353] width 207 height 20
click at [837, 384] on label "I understand this is not a crisis service" at bounding box center [904, 390] width 241 height 20
click at [1245, 695] on button "I Agree" at bounding box center [1280, 697] width 204 height 35
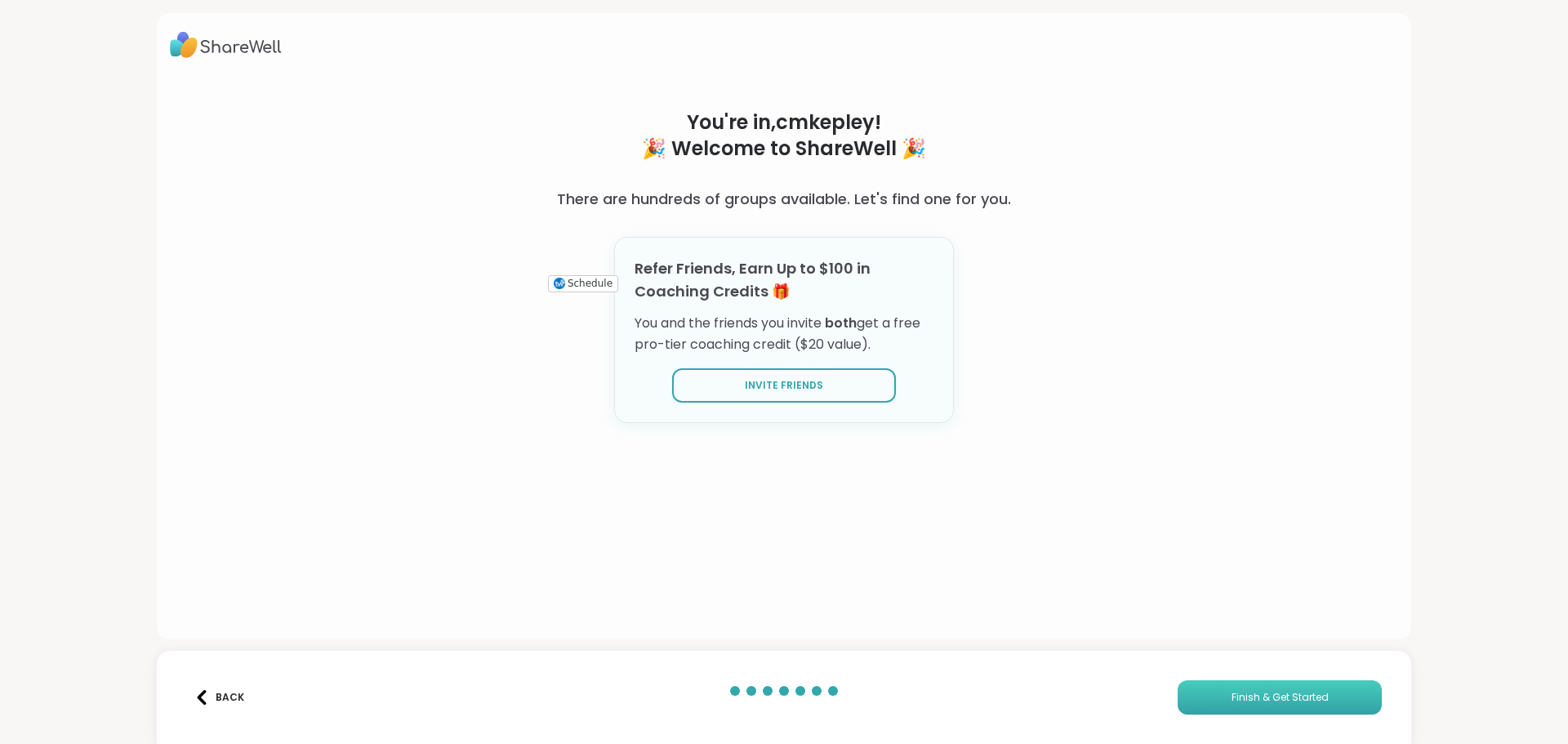
click at [1202, 703] on button "Finish & Get Started" at bounding box center [1280, 697] width 204 height 35
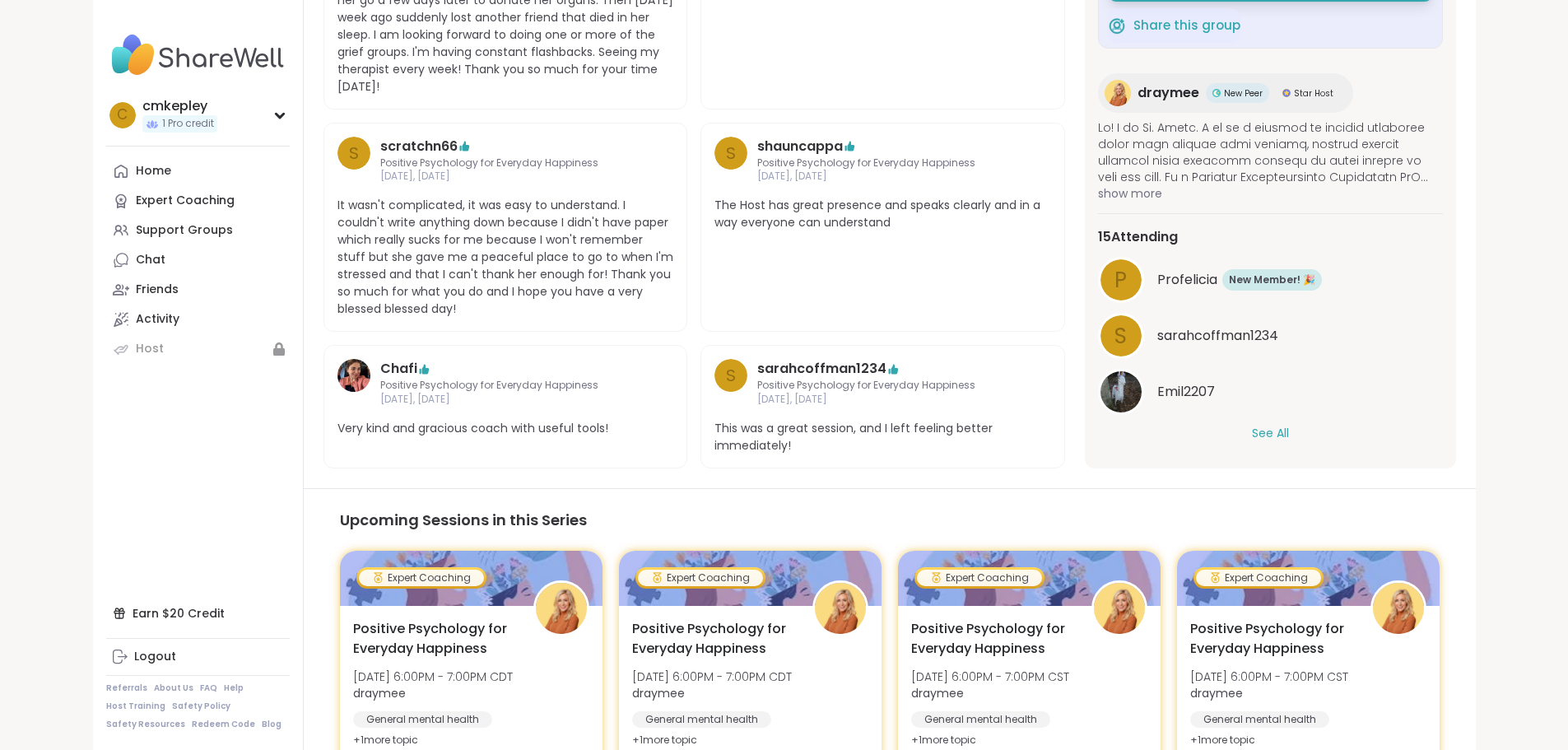
scroll to position [1049, 0]
click at [135, 164] on div "Home" at bounding box center [152, 171] width 35 height 16
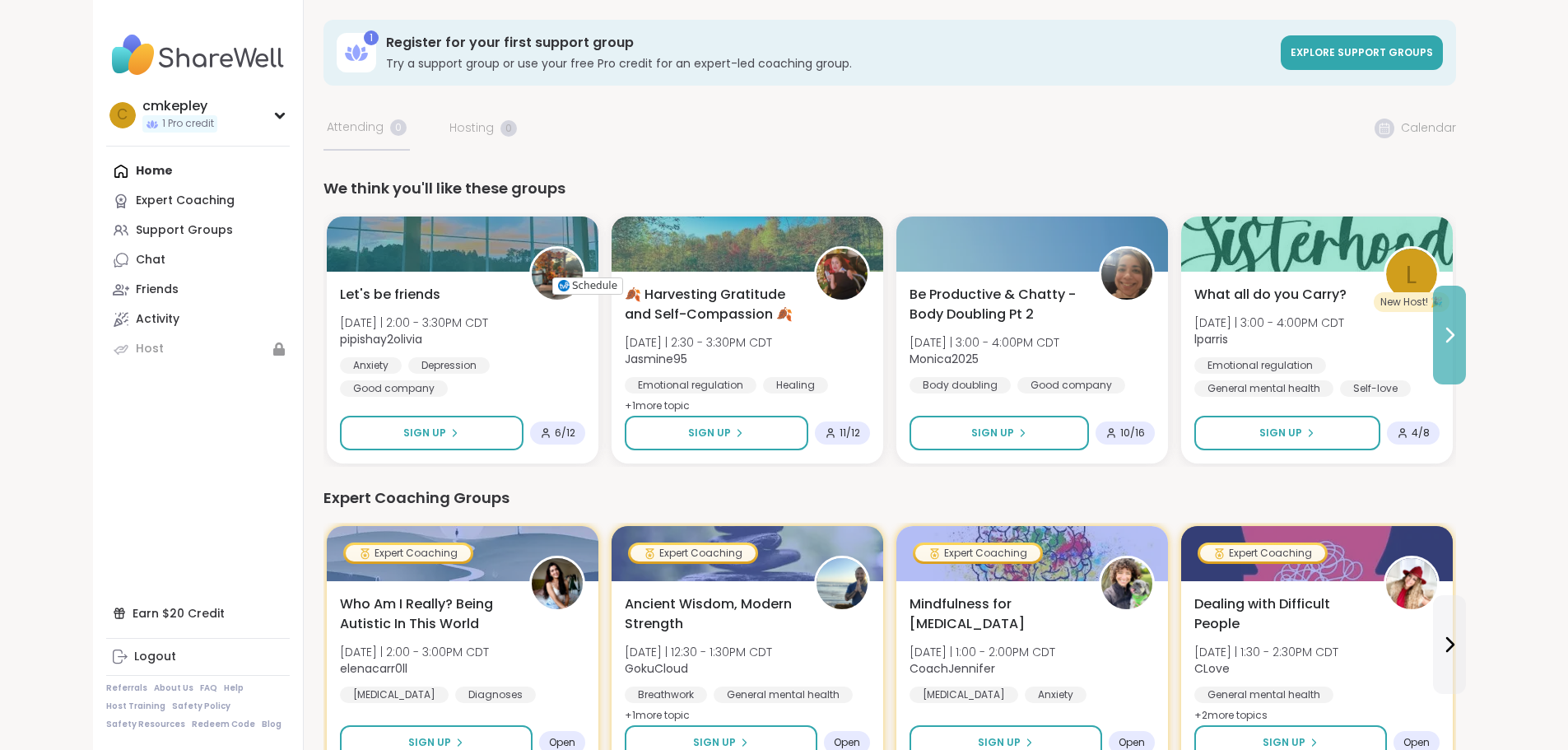
click at [1453, 329] on icon at bounding box center [1450, 335] width 6 height 13
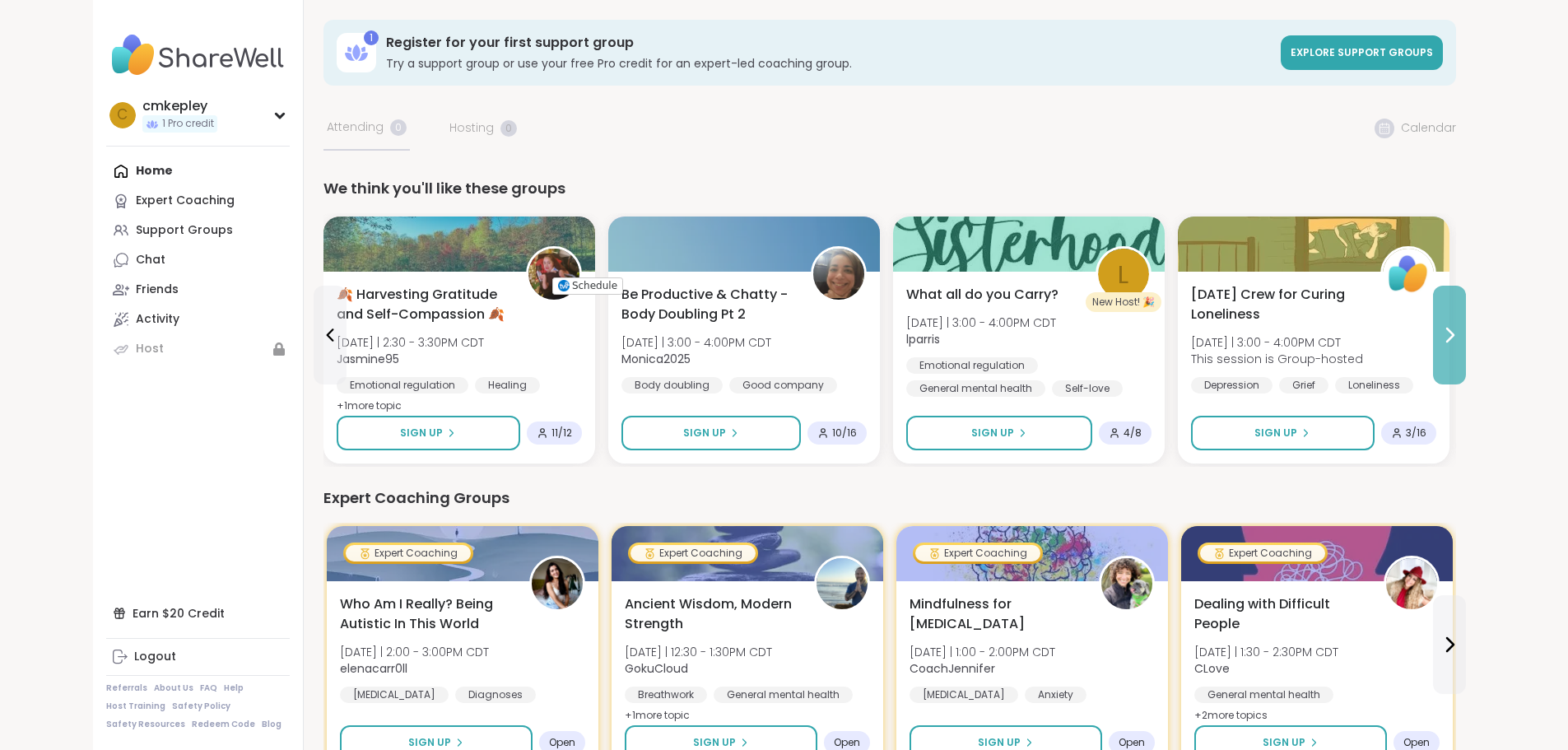
click at [1453, 329] on icon at bounding box center [1450, 335] width 6 height 13
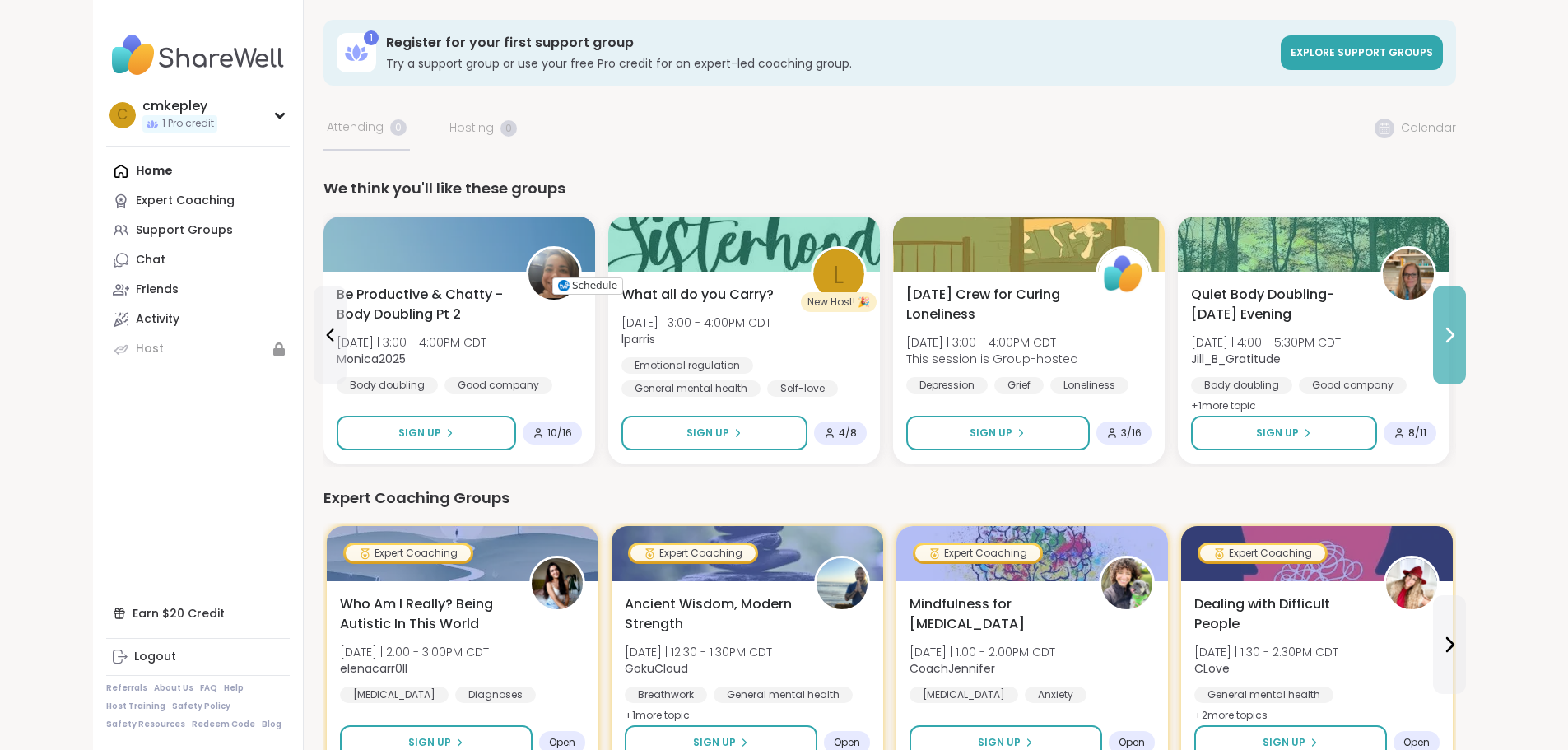
click at [1453, 329] on icon at bounding box center [1450, 335] width 6 height 13
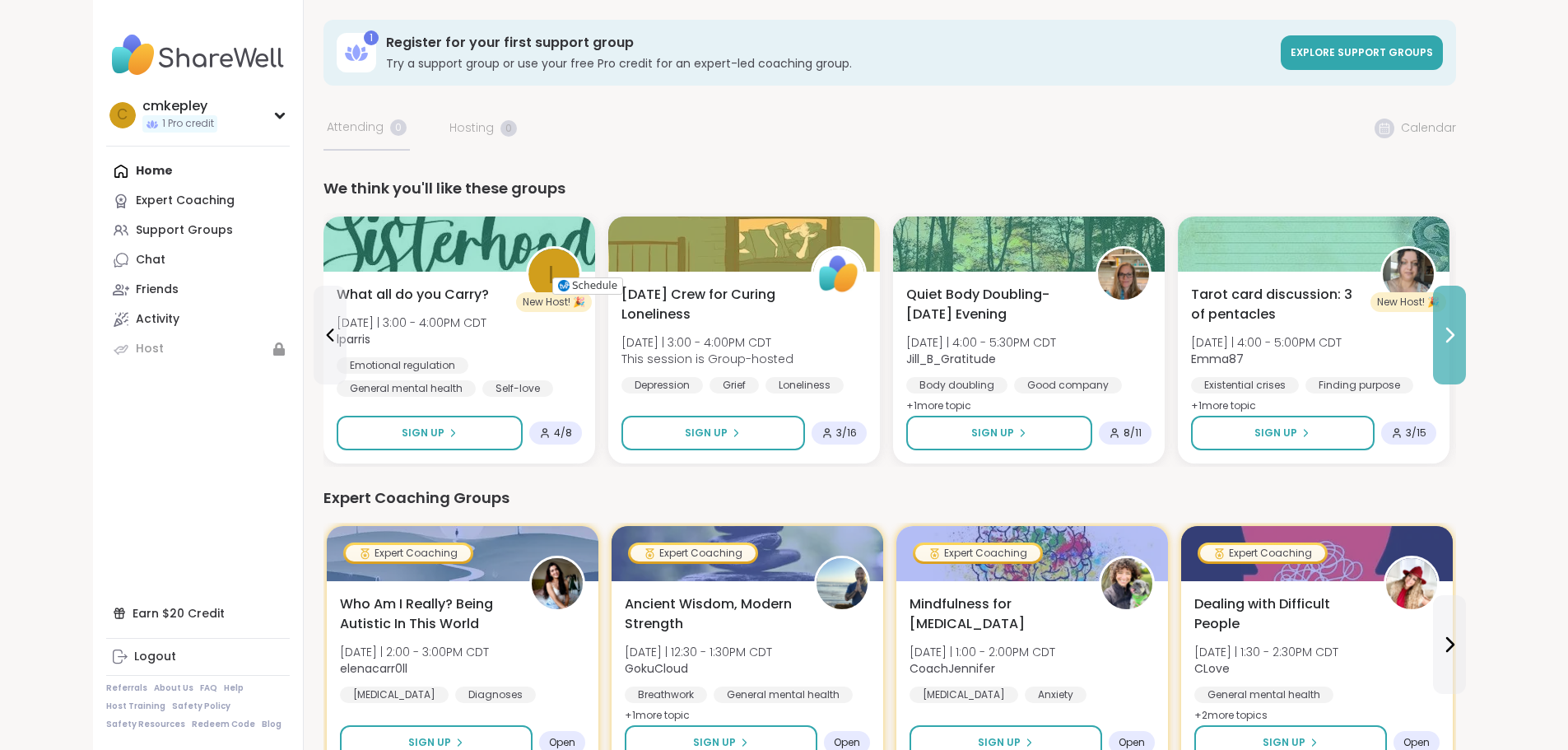
click at [1453, 329] on icon at bounding box center [1450, 335] width 6 height 13
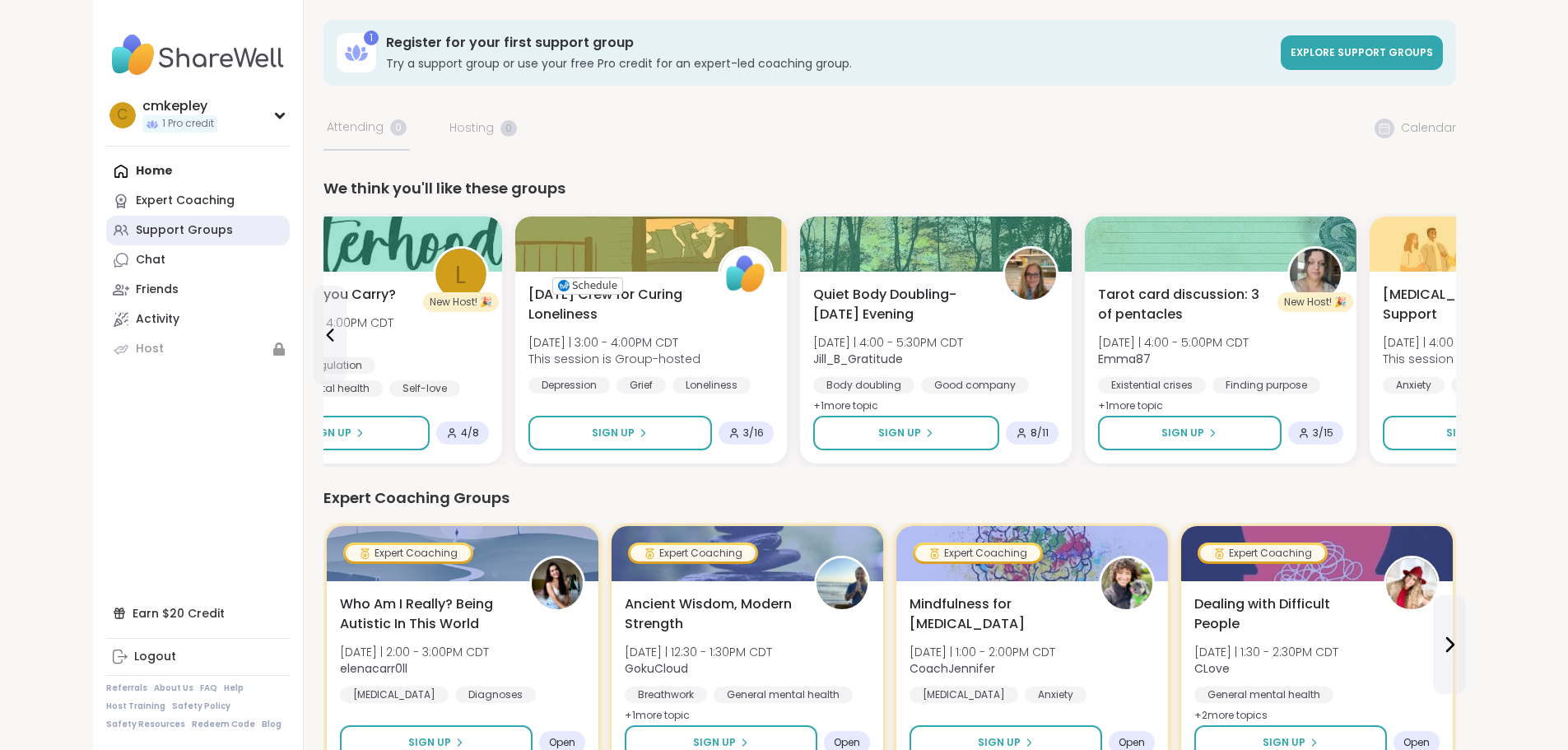
click at [135, 227] on div "Support Groups" at bounding box center [184, 231] width 97 height 16
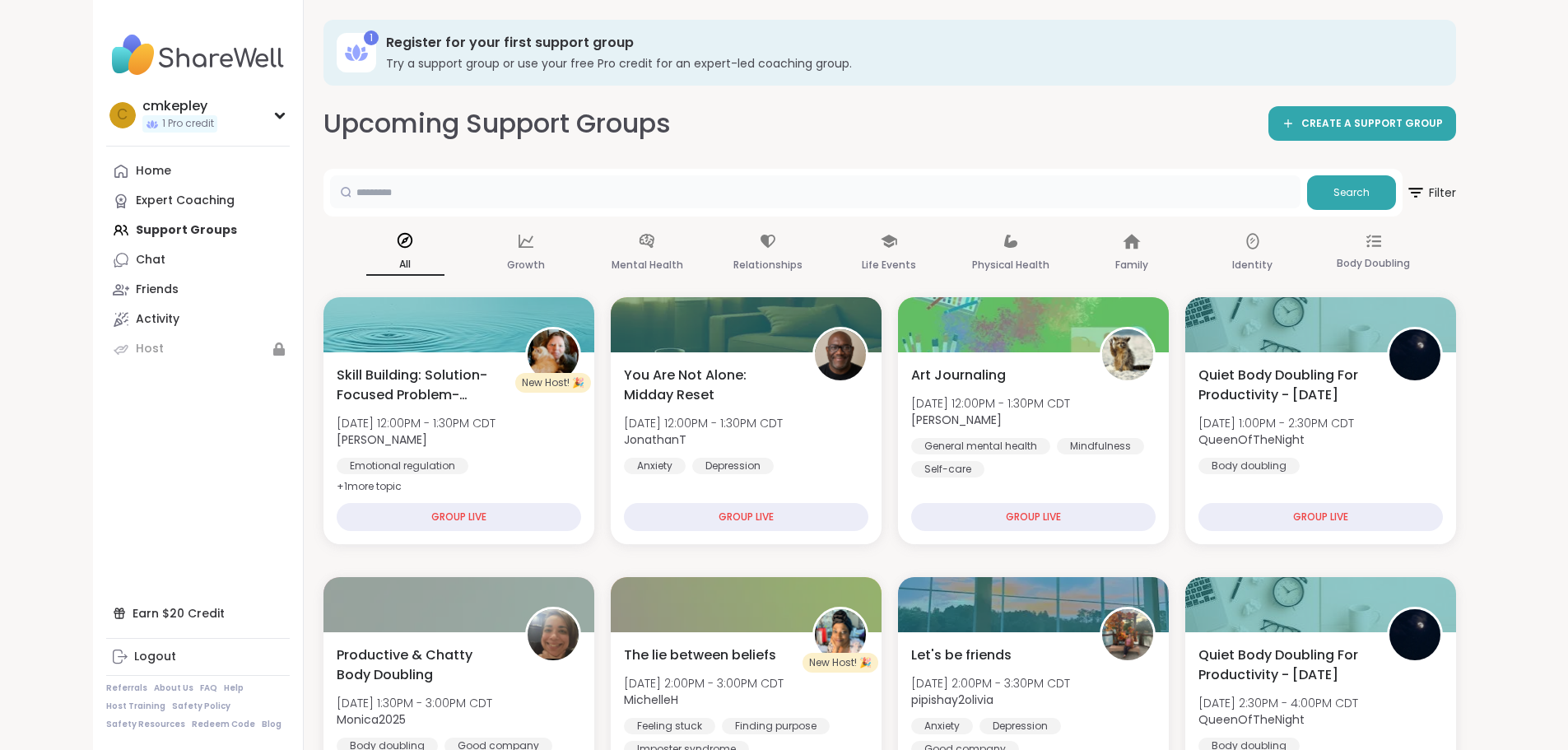
click at [330, 190] on input "text" at bounding box center [815, 191] width 971 height 33
click at [1396, 200] on button "Search" at bounding box center [1351, 192] width 89 height 35
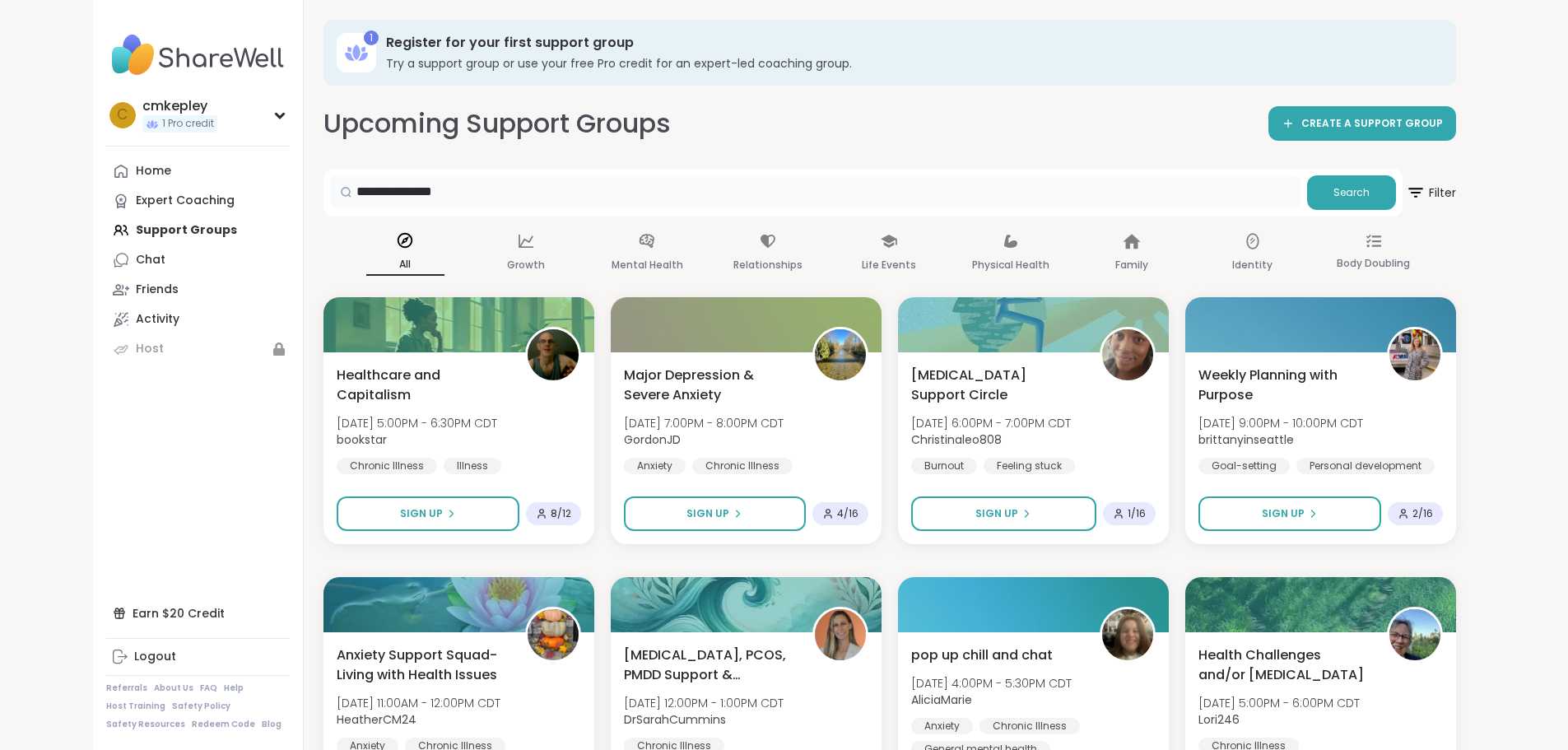
drag, startPoint x: 433, startPoint y: 193, endPoint x: 248, endPoint y: 188, distance: 185.1
click at [330, 188] on div "**********" at bounding box center [815, 191] width 971 height 33
type input "**********"
